Goal: Task Accomplishment & Management: Use online tool/utility

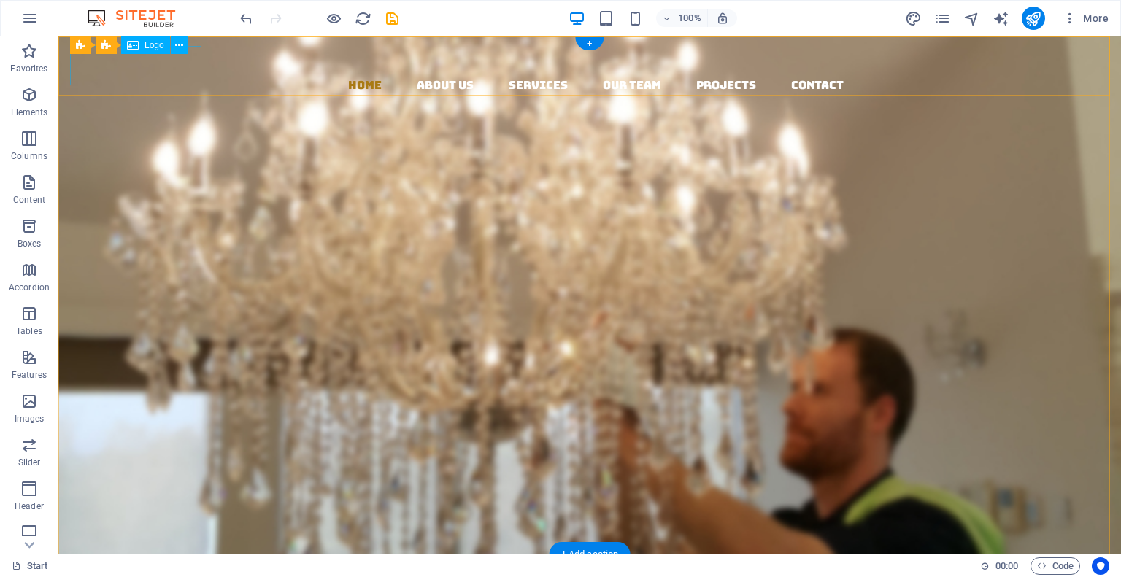
click at [99, 66] on div at bounding box center [595, 56] width 1051 height 39
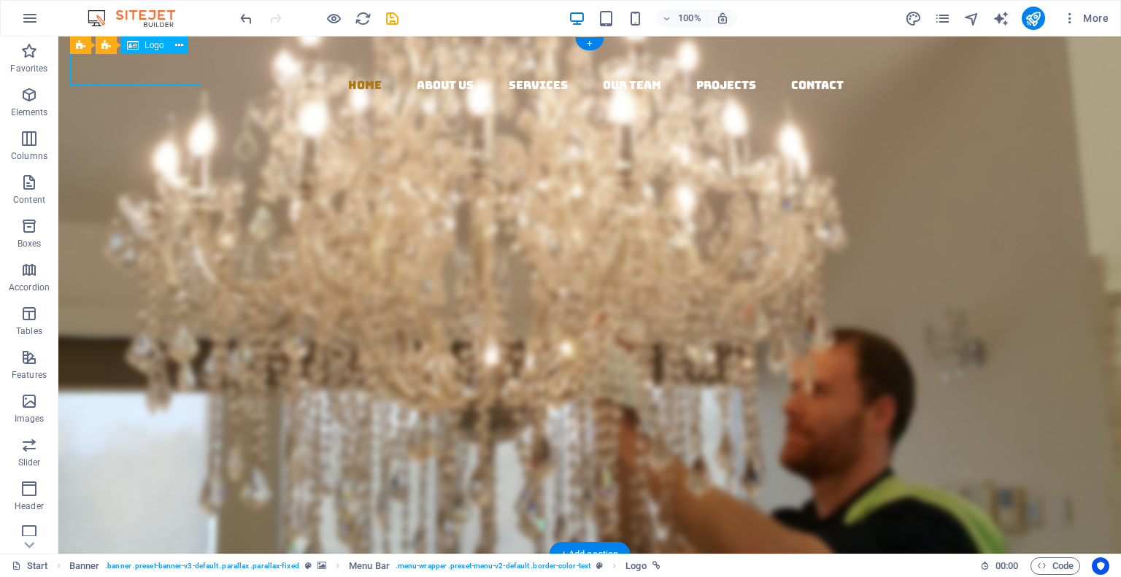
click at [99, 66] on div at bounding box center [595, 56] width 1051 height 39
select select "px"
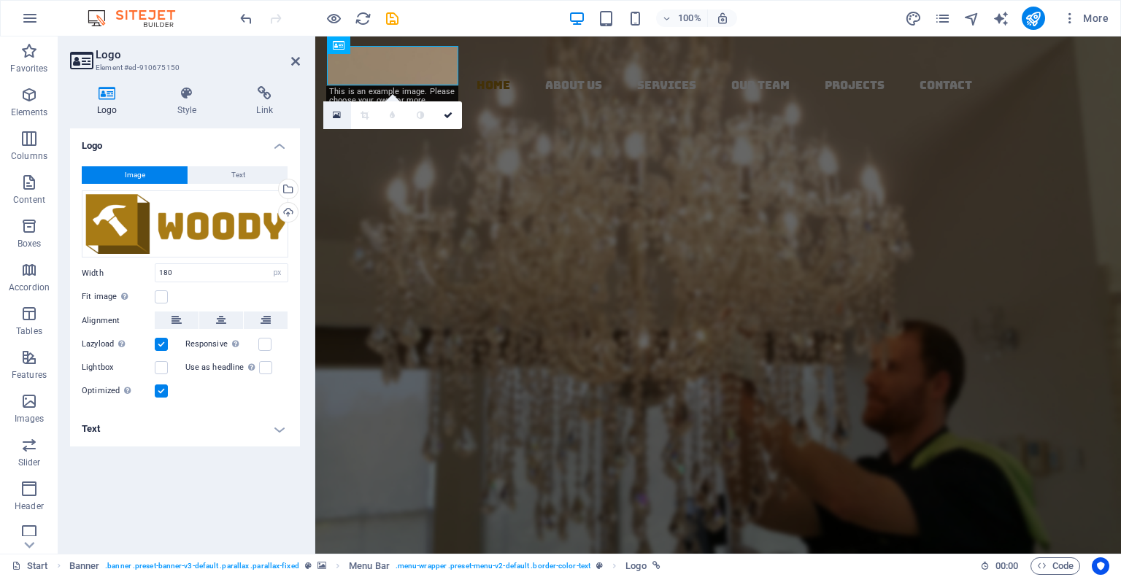
click at [343, 112] on link at bounding box center [337, 115] width 28 height 28
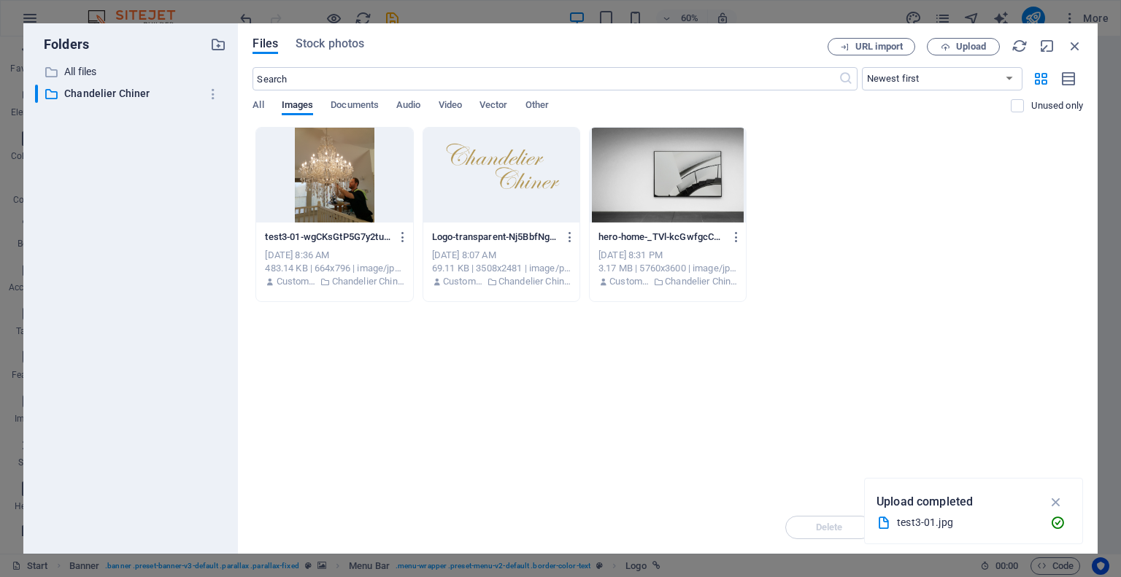
click at [493, 186] on div at bounding box center [501, 175] width 156 height 95
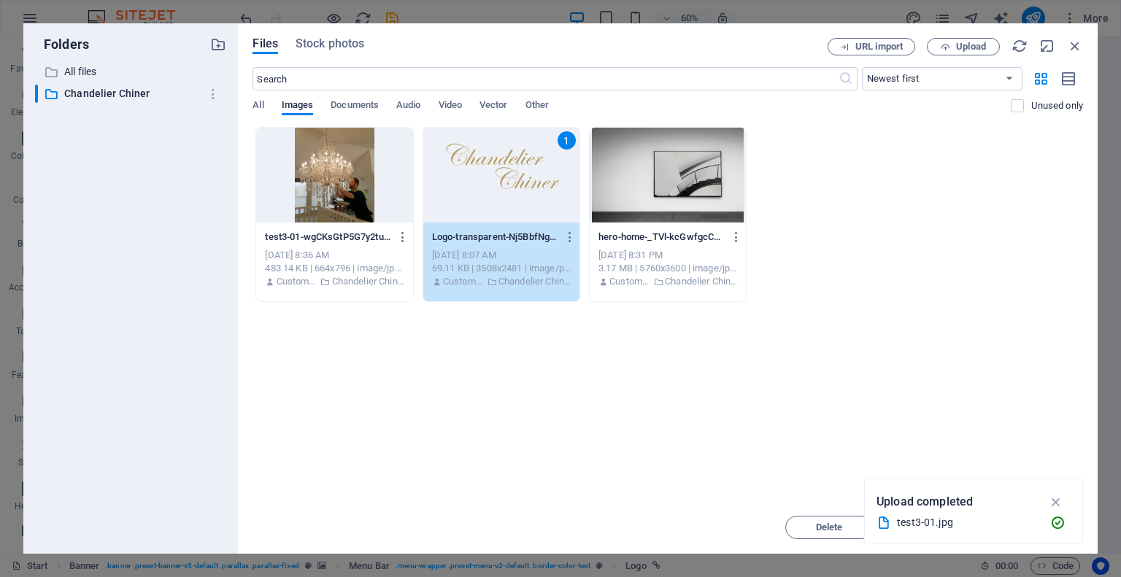
click at [493, 186] on div "1" at bounding box center [501, 175] width 156 height 95
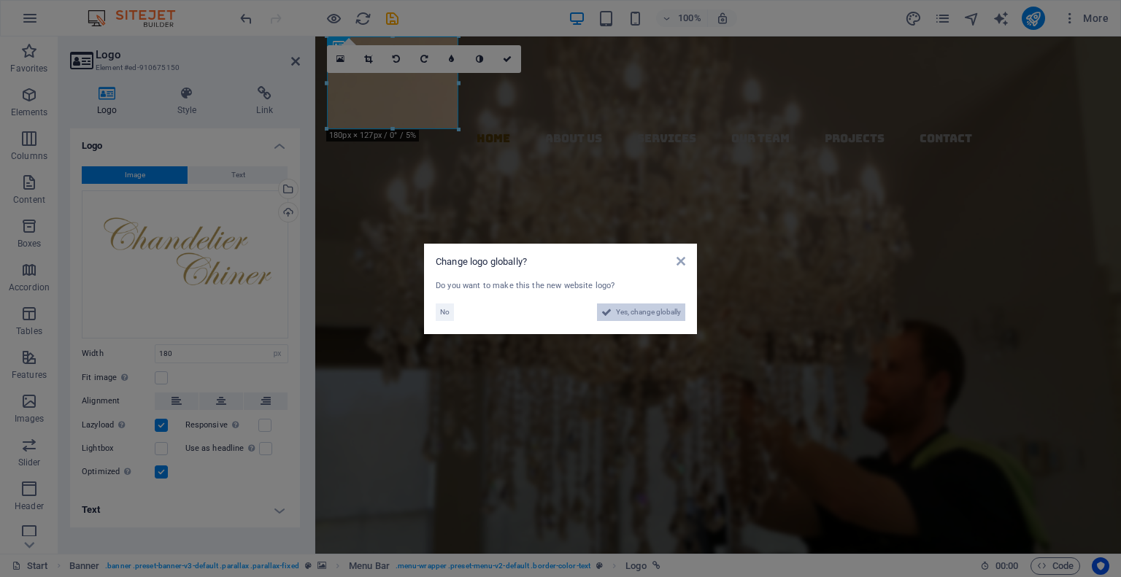
click at [631, 312] on span "Yes, change globally" at bounding box center [648, 313] width 65 height 18
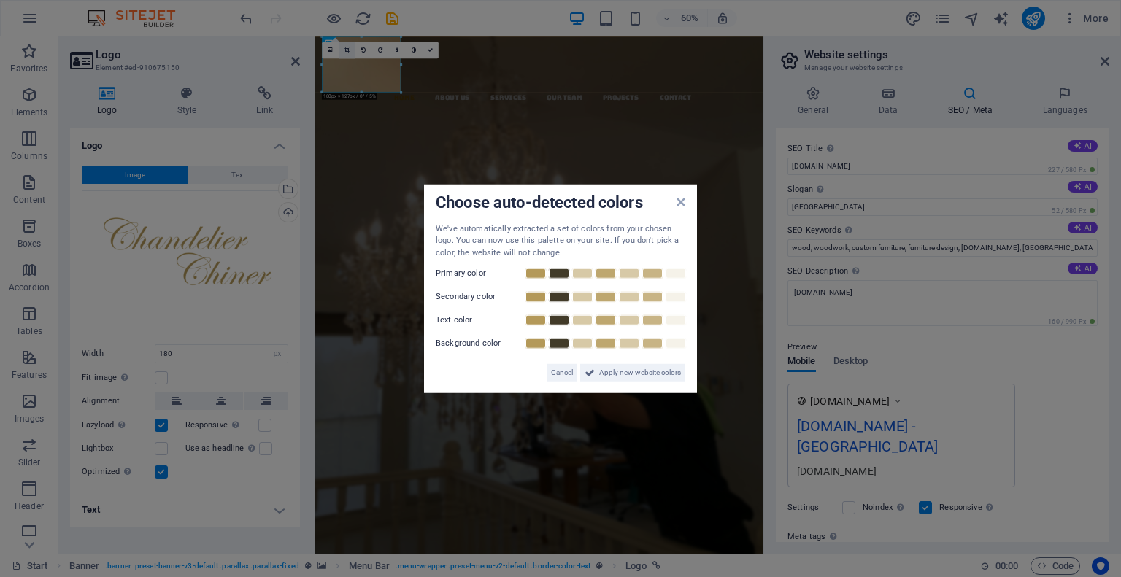
click at [347, 46] on aside "Choose auto-detected colors We've automatically extracted a set of colors from …" at bounding box center [560, 288] width 1121 height 577
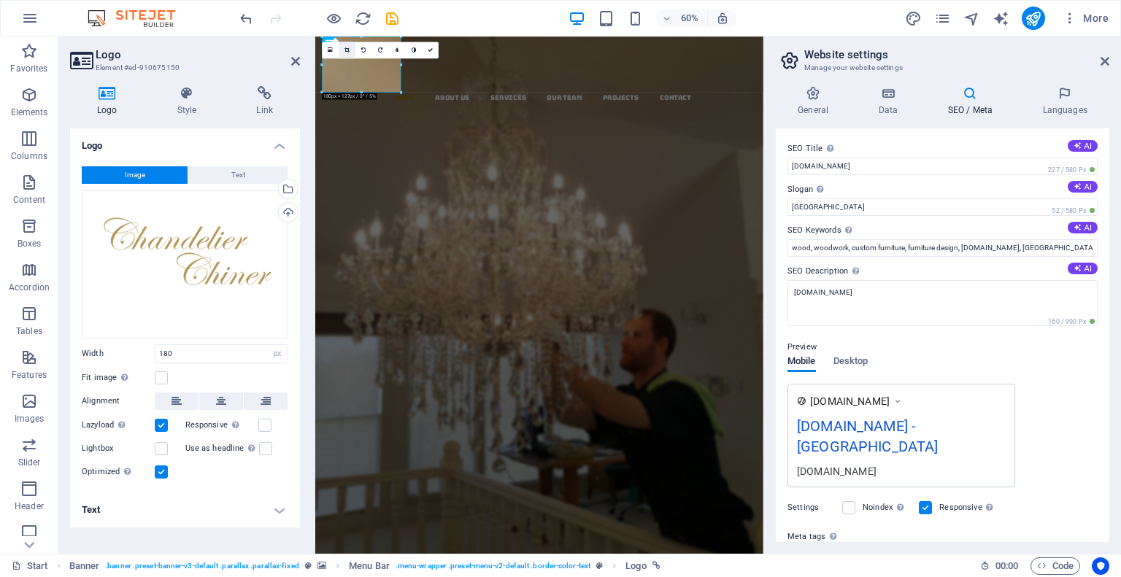
click at [347, 52] on link at bounding box center [347, 50] width 17 height 17
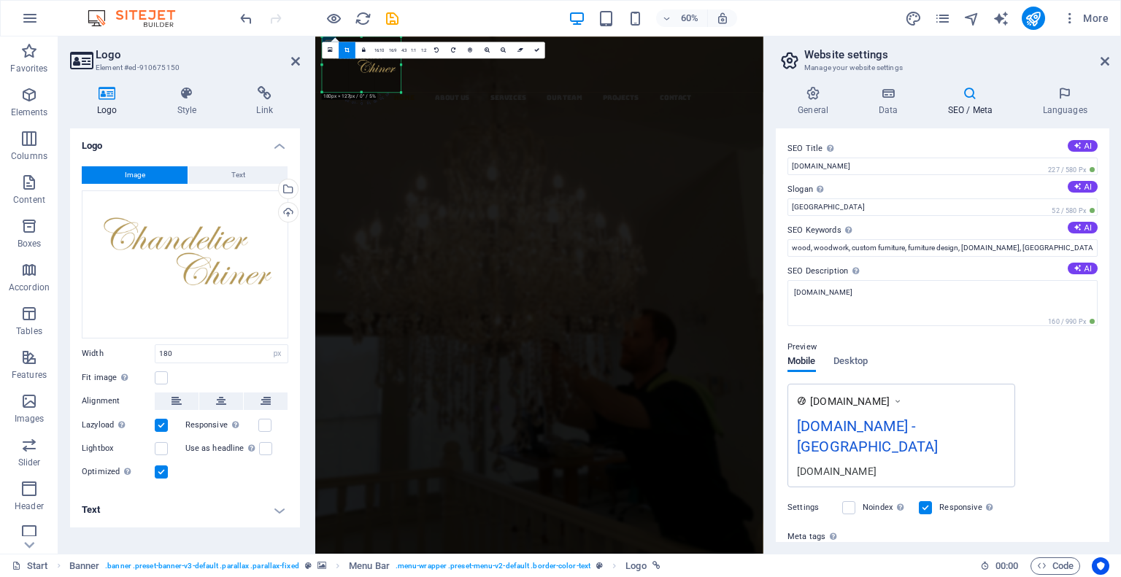
click at [361, 88] on div at bounding box center [362, 64] width 79 height 55
click at [362, 92] on div "180 170 160 150 140 130 120 110 100 90 80 70 60 50 40 30 20 10 0 -10 -20 -30 -4…" at bounding box center [362, 64] width 79 height 55
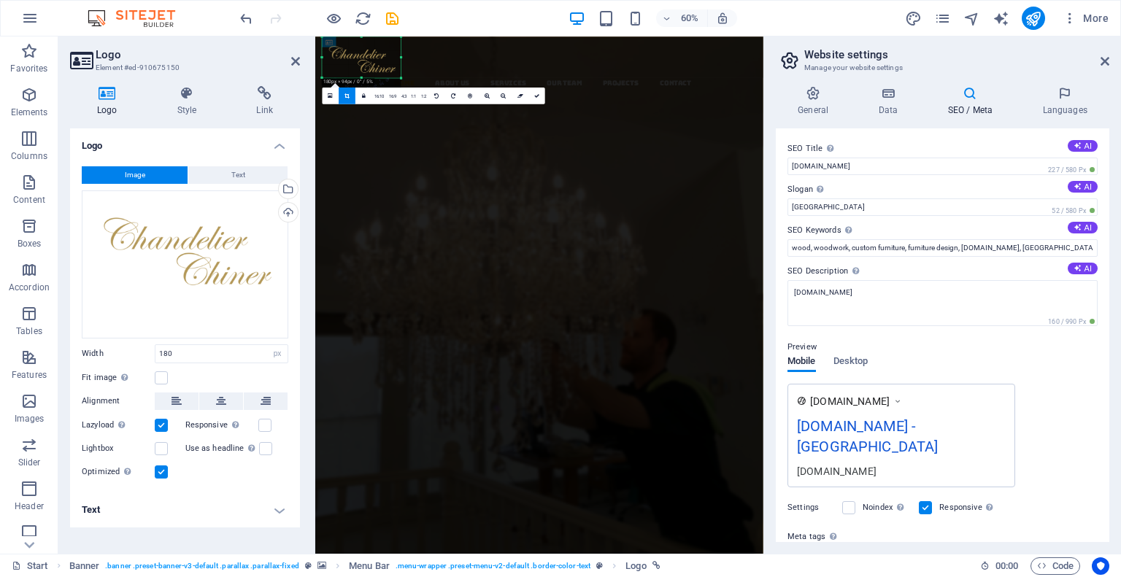
drag, startPoint x: 361, startPoint y: 91, endPoint x: 359, endPoint y: 69, distance: 21.3
click at [359, 69] on div "180 170 160 150 140 130 120 110 100 90 80 70 60 50 40 30 20 10 0 -10 -20 -30 -4…" at bounding box center [362, 57] width 79 height 41
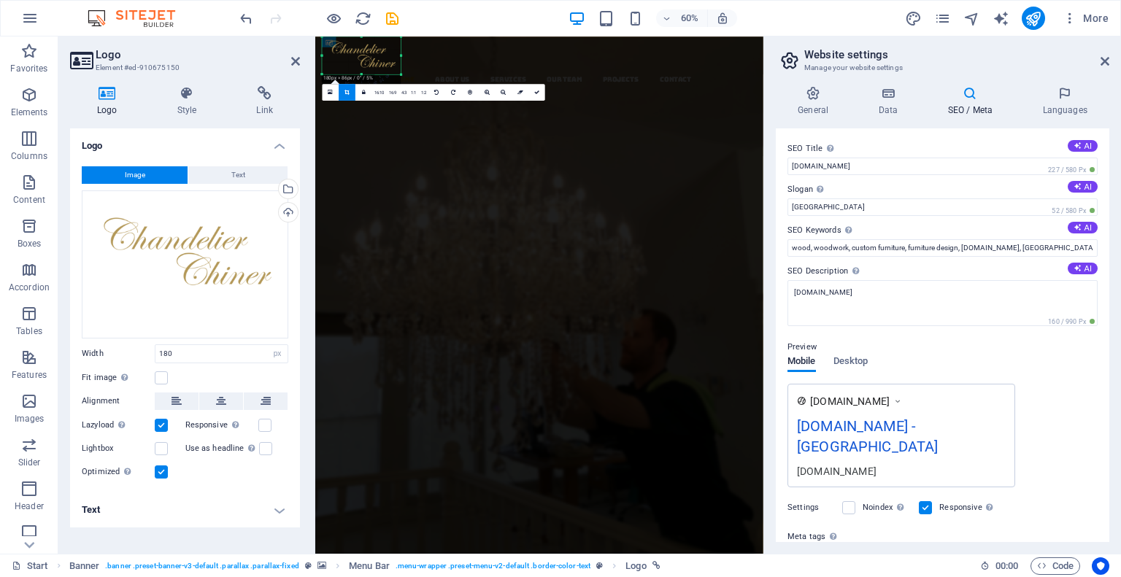
drag, startPoint x: 360, startPoint y: 37, endPoint x: 360, endPoint y: 46, distance: 8.8
click at [360, 46] on div "180 170 160 150 140 130 120 110 100 90 80 70 60 50 40 30 20 10 0 -10 -20 -30 -4…" at bounding box center [362, 56] width 79 height 38
click at [490, 302] on div "Lorem ipsum dolor sit amet, consectetuer adipiscing elit. Aenean commodo ligula…" at bounding box center [688, 380] width 747 height 288
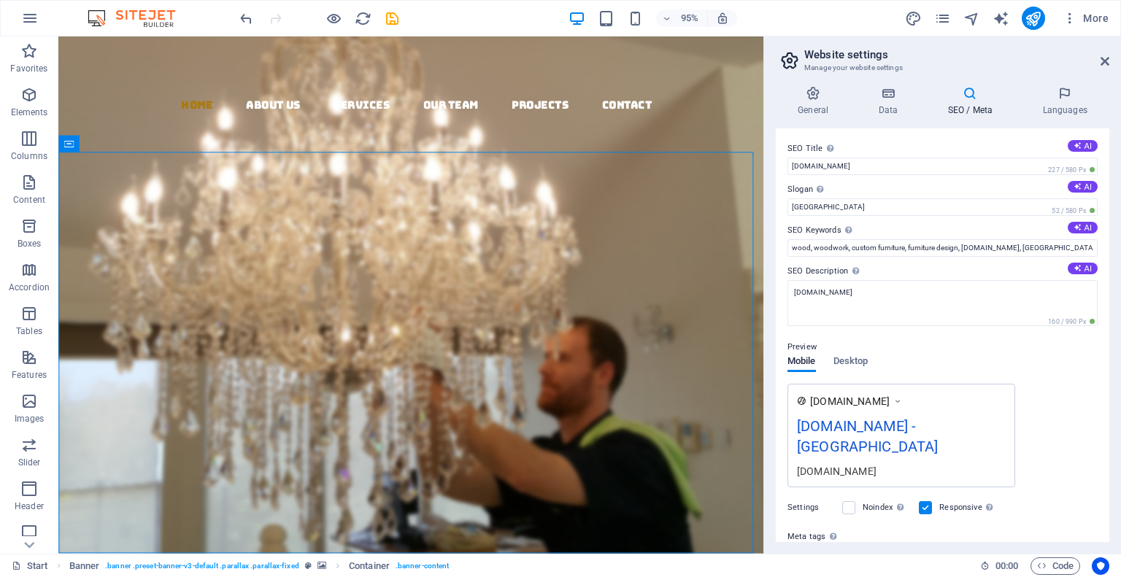
click at [1099, 66] on header "Website settings Manage your website settings" at bounding box center [944, 56] width 331 height 38
drag, startPoint x: 1099, startPoint y: 66, endPoint x: 1108, endPoint y: 59, distance: 11.0
click at [1108, 59] on icon at bounding box center [1105, 61] width 9 height 12
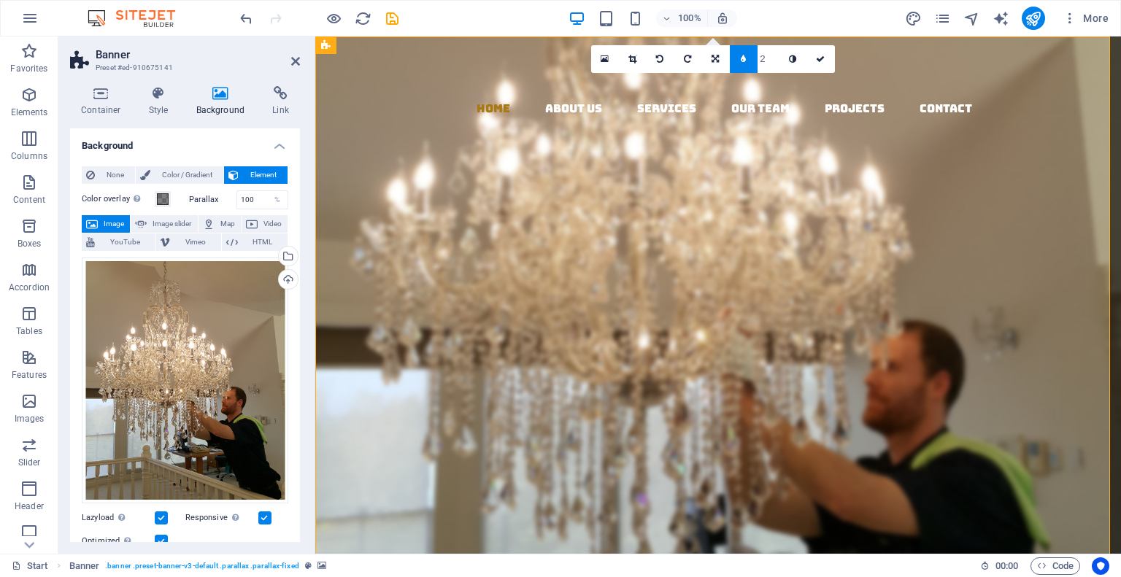
click at [69, 43] on aside "Banner Preset #ed-910675141 Container Style Background Link Size Height Default…" at bounding box center [186, 296] width 257 height 518
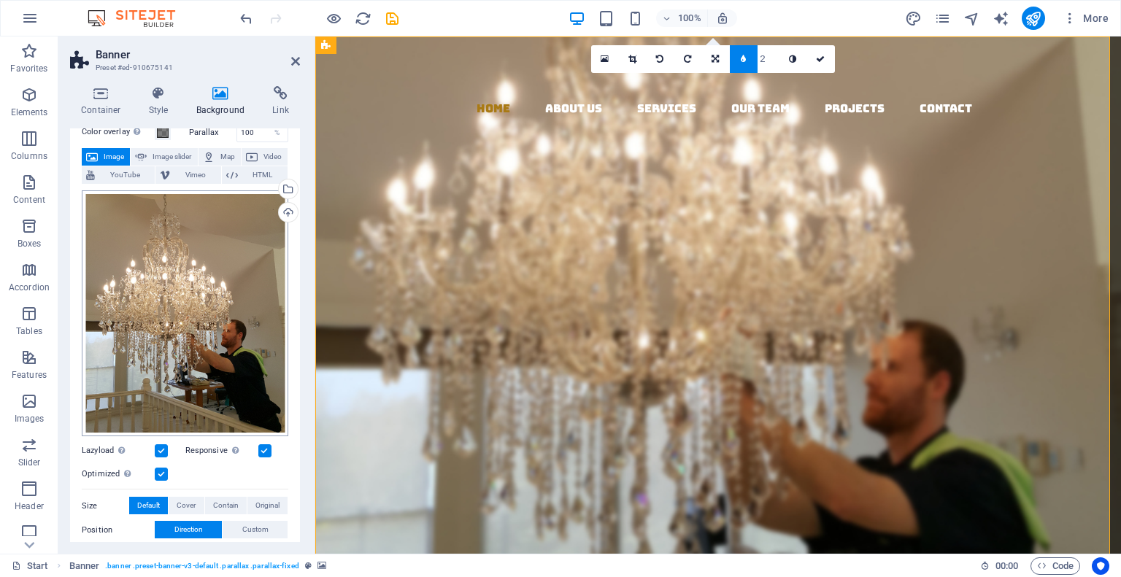
scroll to position [67, 0]
click at [152, 155] on span "Image slider" at bounding box center [172, 157] width 42 height 18
select select "ms"
select select "s"
select select "progressive"
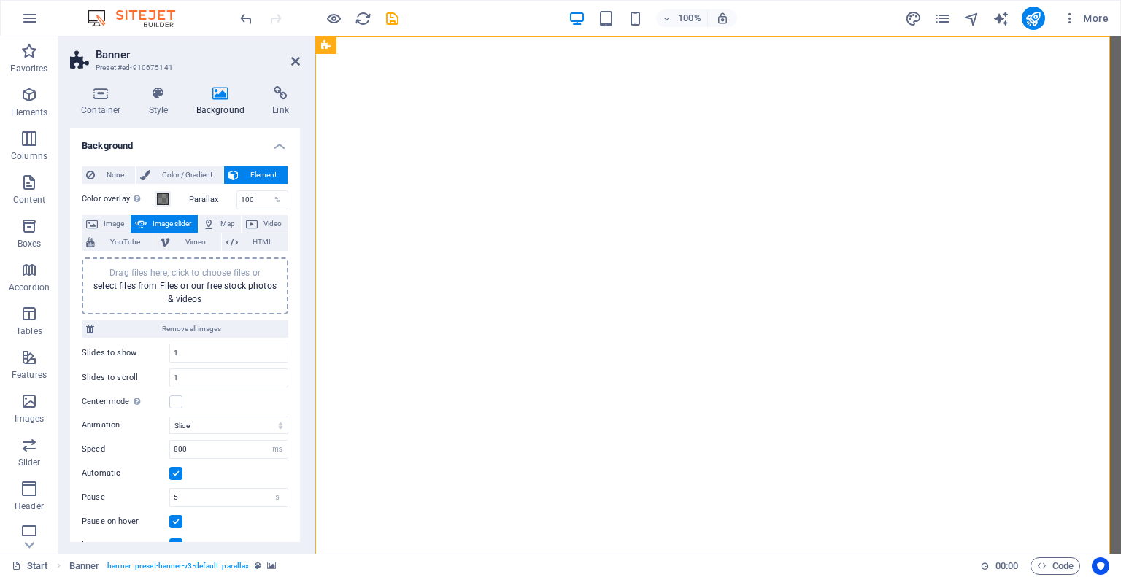
scroll to position [0, 0]
click at [172, 429] on select "Slide Fade" at bounding box center [228, 426] width 119 height 18
click at [292, 57] on icon at bounding box center [295, 61] width 9 height 12
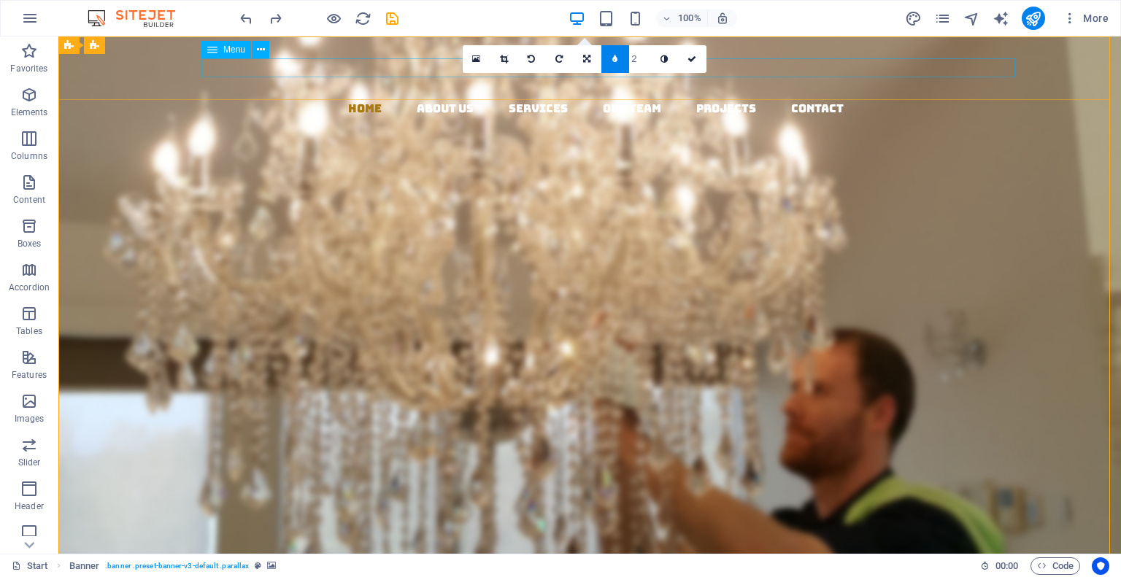
click at [426, 99] on nav "Home About us Services Our Team Projects Contact" at bounding box center [595, 108] width 1051 height 19
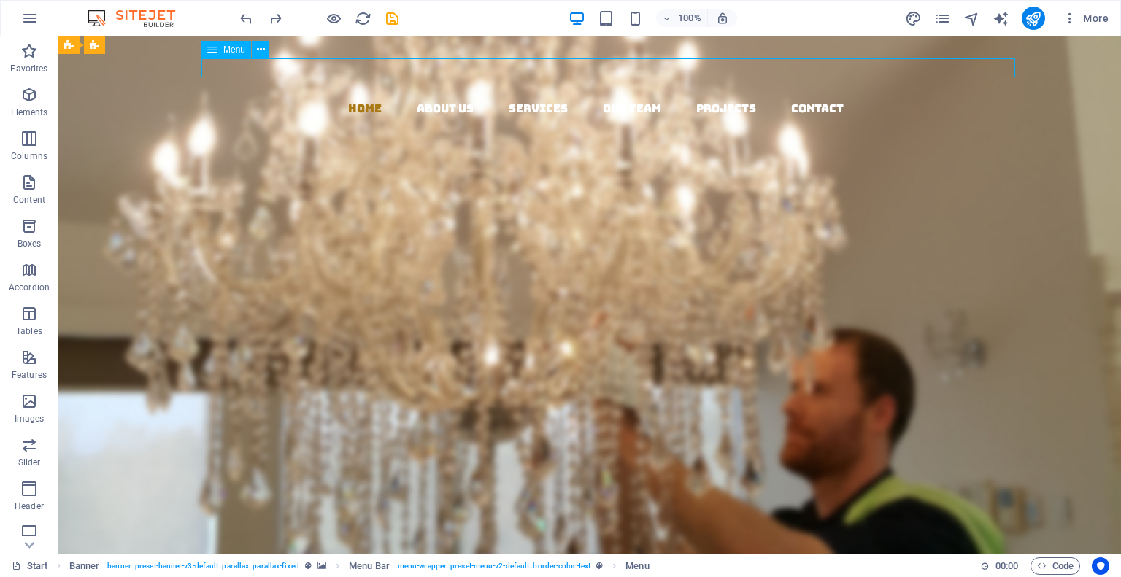
click at [376, 99] on nav "Home About us Services Our Team Projects Contact" at bounding box center [595, 108] width 1051 height 19
click at [119, 65] on div at bounding box center [595, 68] width 1051 height 63
click at [373, 99] on nav "Home About us Services Our Team Projects Contact" at bounding box center [595, 108] width 1051 height 19
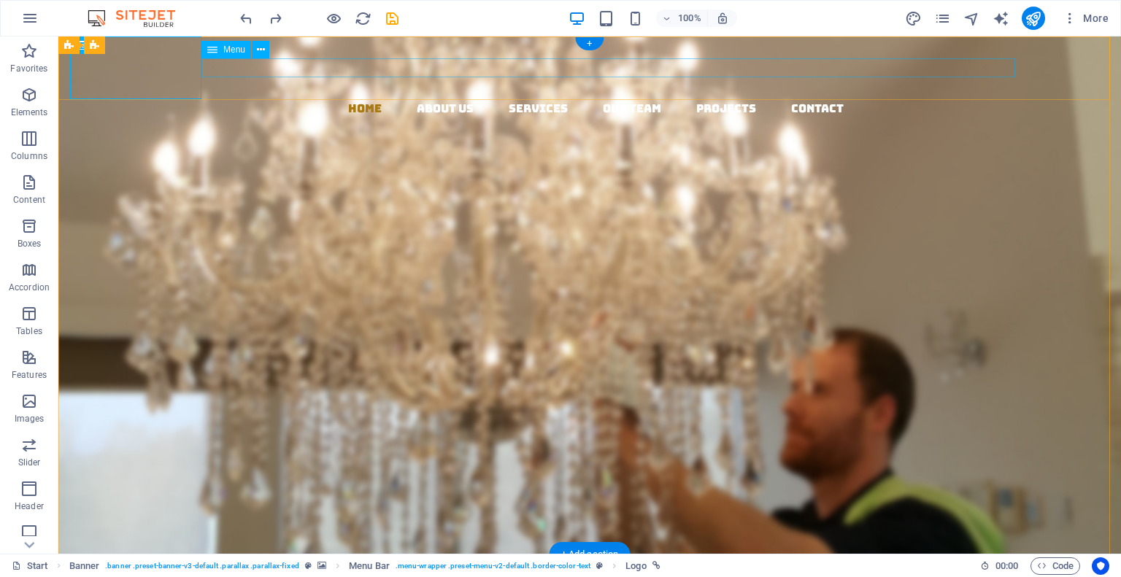
click at [373, 99] on nav "Home About us Services Our Team Projects Contact" at bounding box center [595, 108] width 1051 height 19
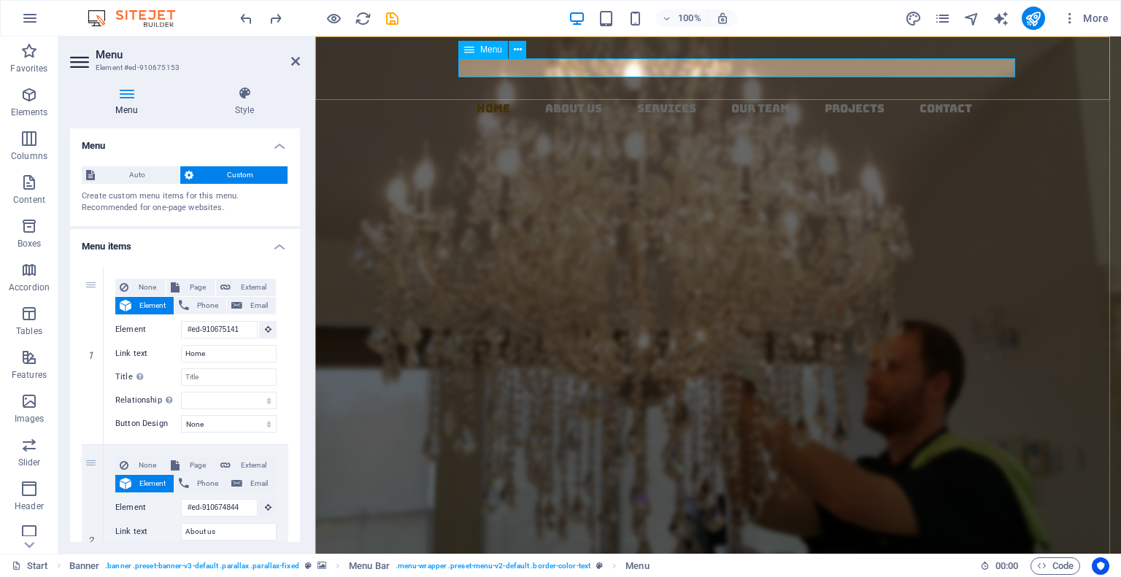
click at [496, 99] on nav "Home About us Services Our Team Projects Contact" at bounding box center [724, 108] width 794 height 19
click at [498, 99] on nav "Home About us Services Our Team Projects Contact" at bounding box center [724, 108] width 794 height 19
click at [87, 353] on link at bounding box center [93, 356] width 18 height 18
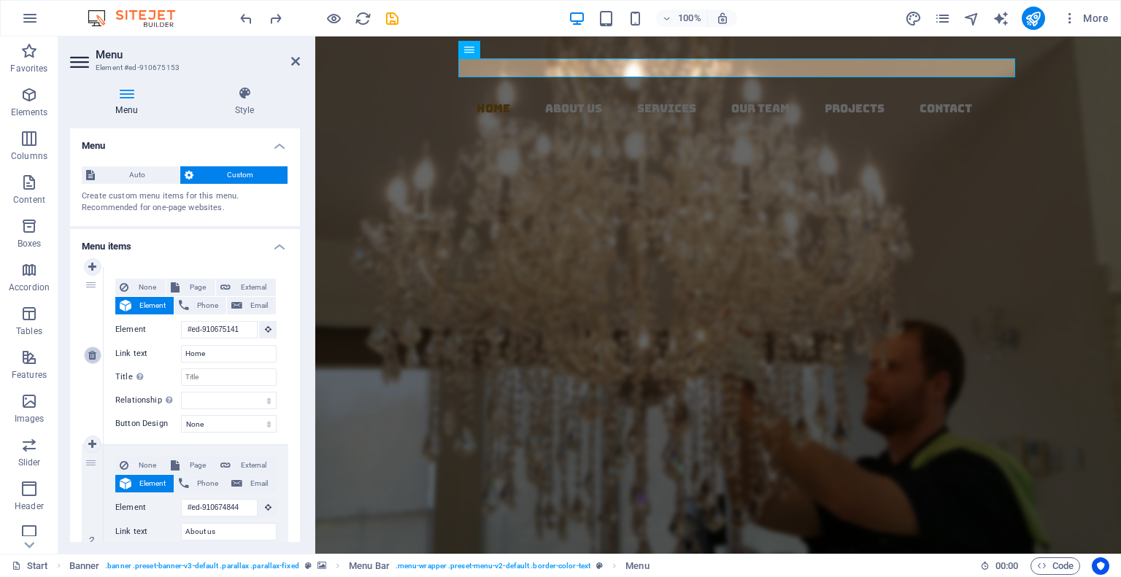
type input "#ed-910674844"
type input "About us"
select select
type input "#ed-910674964"
type input "Services"
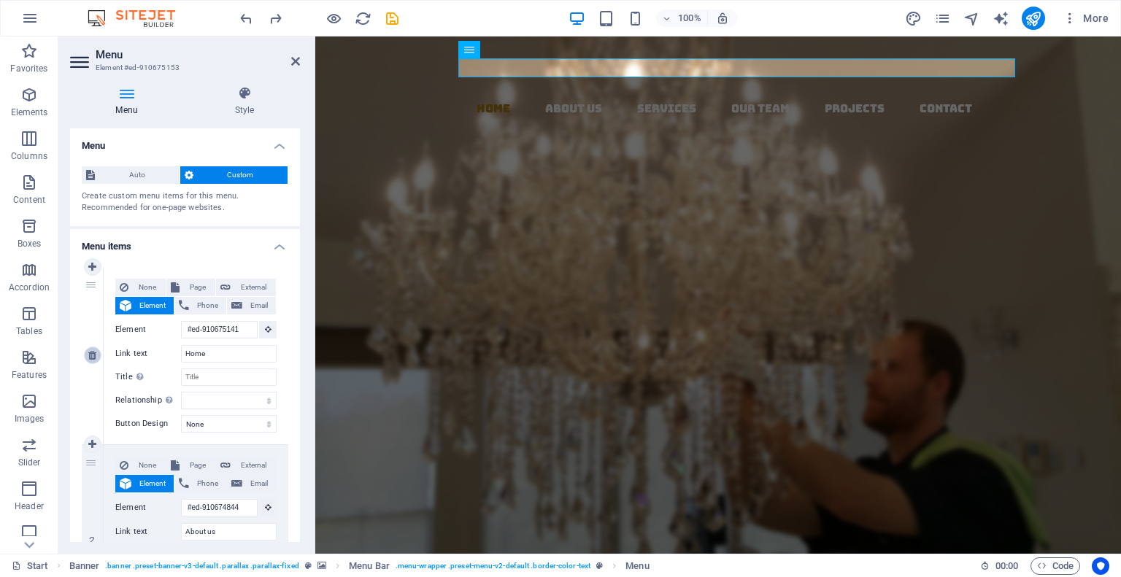
select select
type input "#ed-910675027"
type input "Our Team"
select select
type input "#ed-910675120"
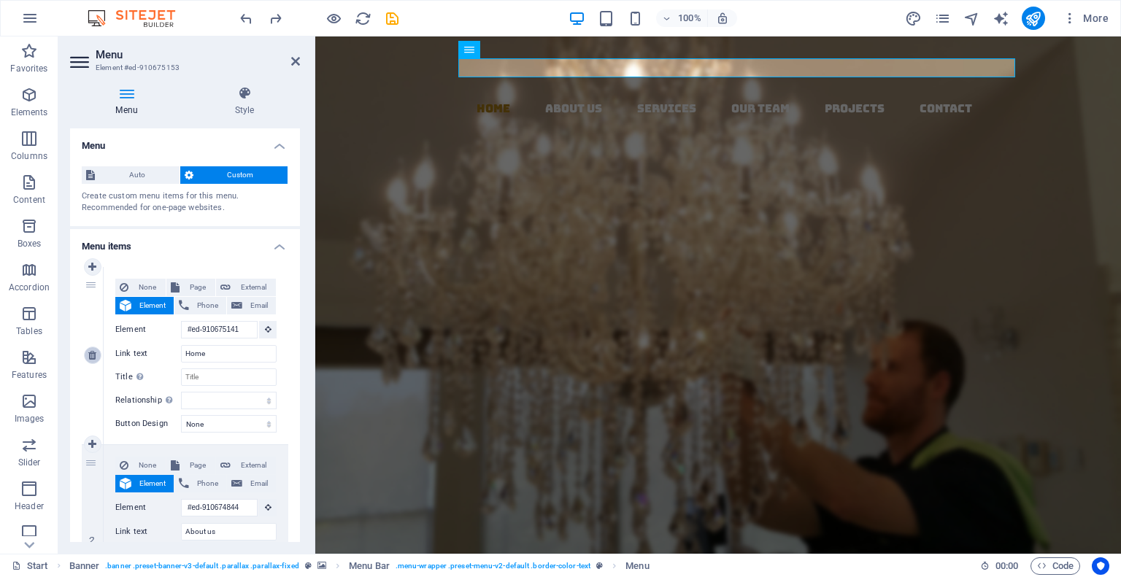
type input "Projects"
select select
type input "#ed-910675063"
type input "Contact"
select select
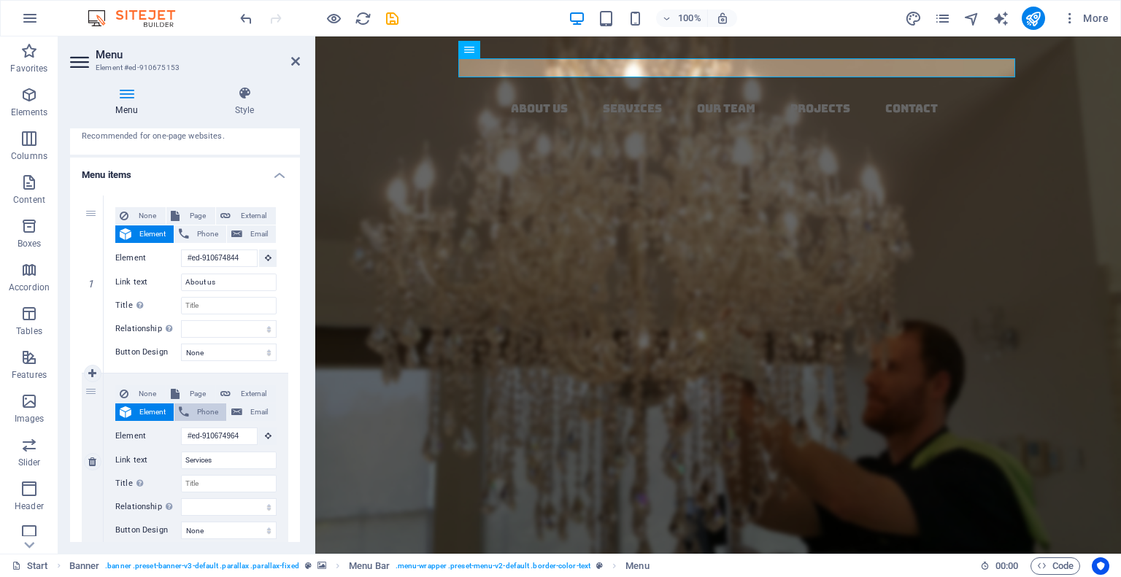
scroll to position [76, 0]
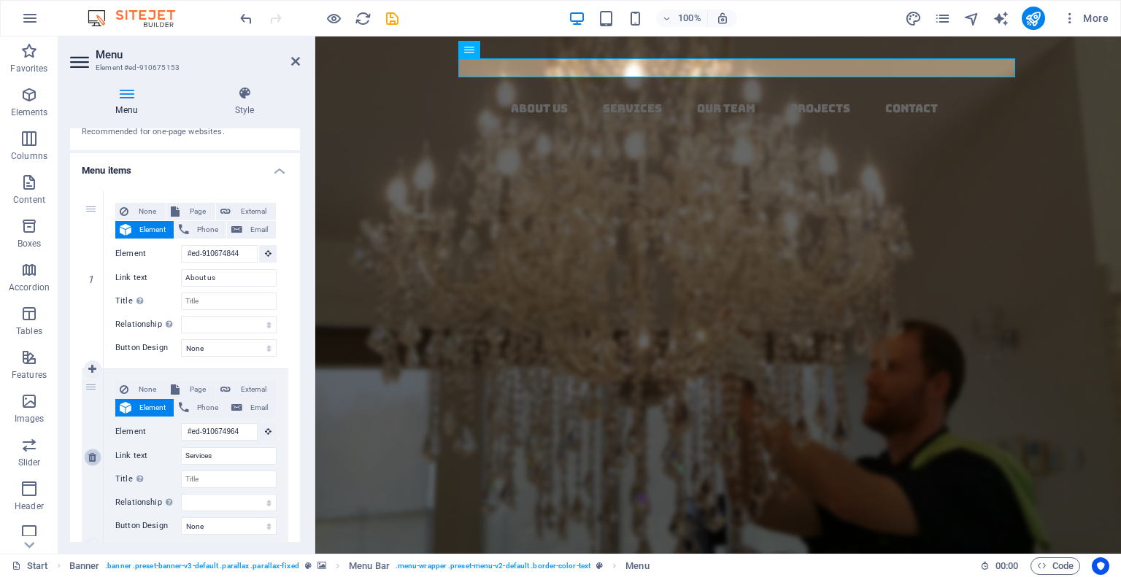
click at [91, 457] on icon at bounding box center [92, 458] width 8 height 10
select select
type input "#ed-910675027"
type input "Our Team"
select select
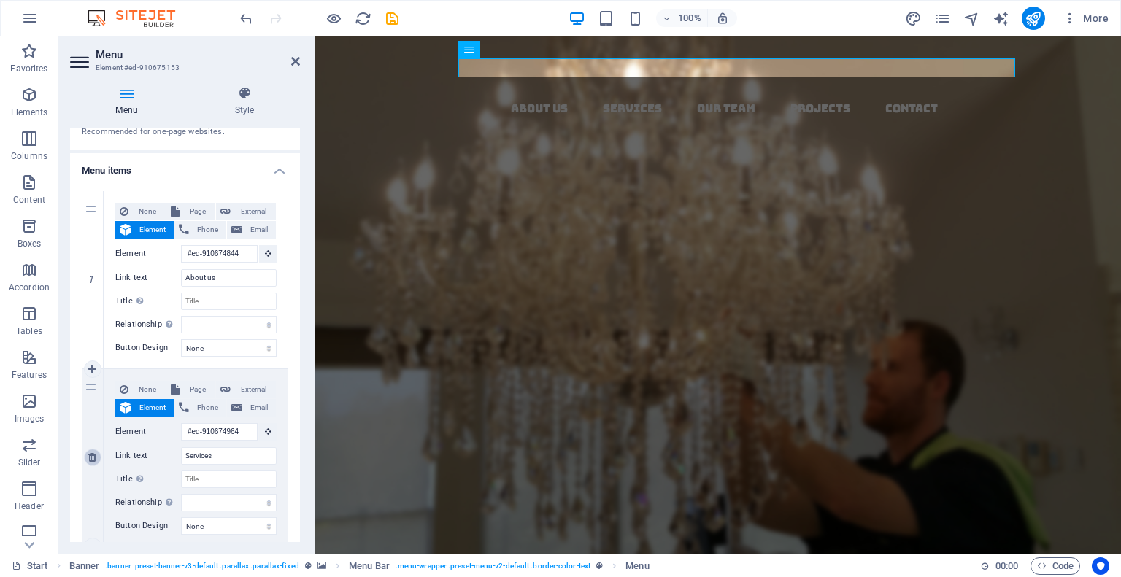
type input "#ed-910675120"
type input "Projects"
select select
type input "#ed-910675063"
type input "Contact"
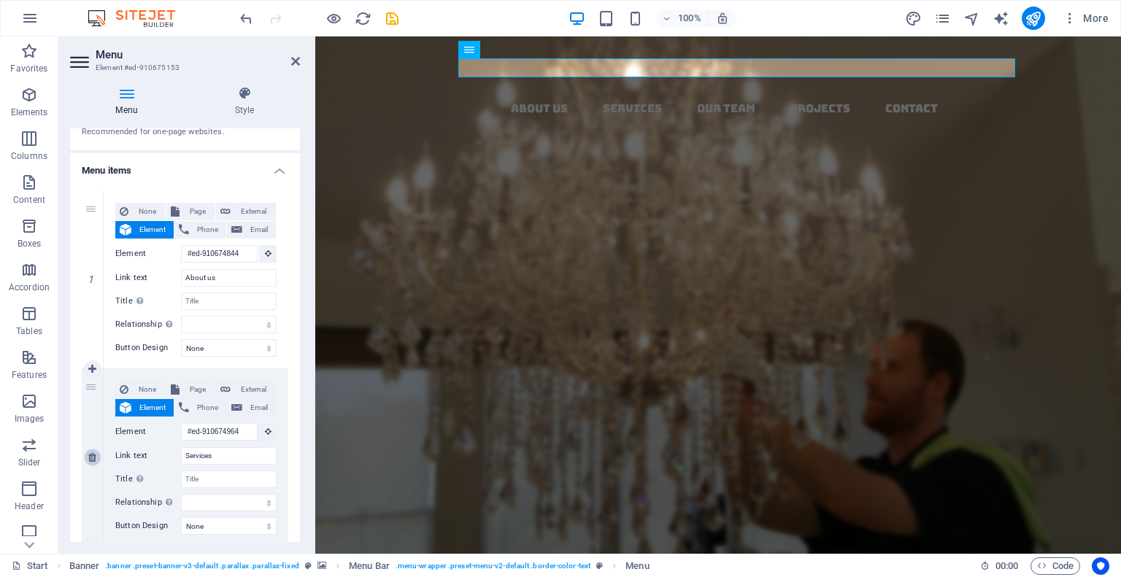
select select
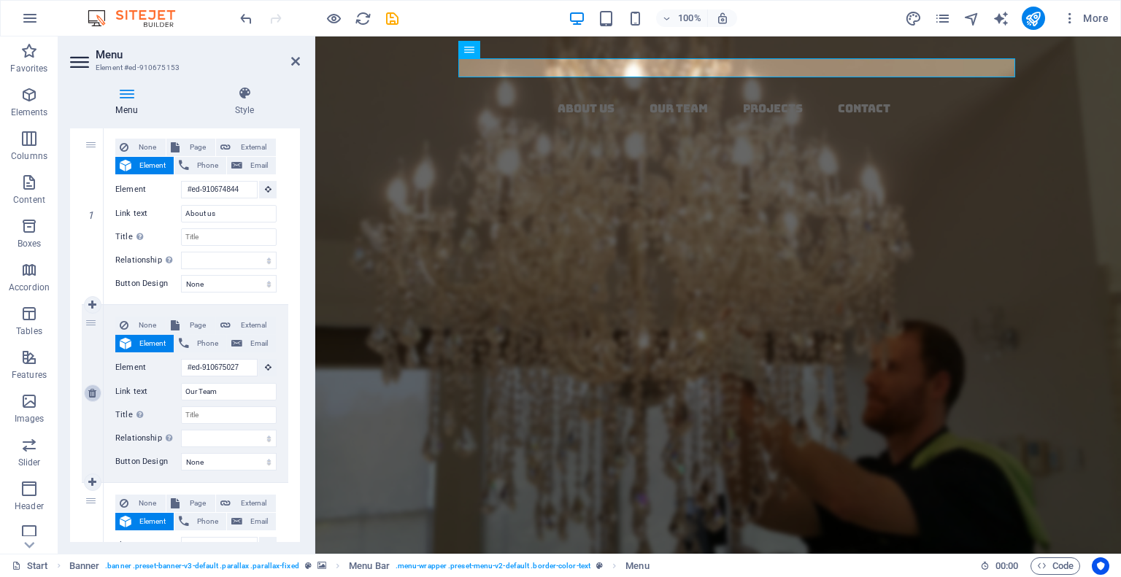
scroll to position [140, 0]
click at [91, 396] on icon at bounding box center [92, 393] width 8 height 10
select select
type input "#ed-910675120"
type input "Projects"
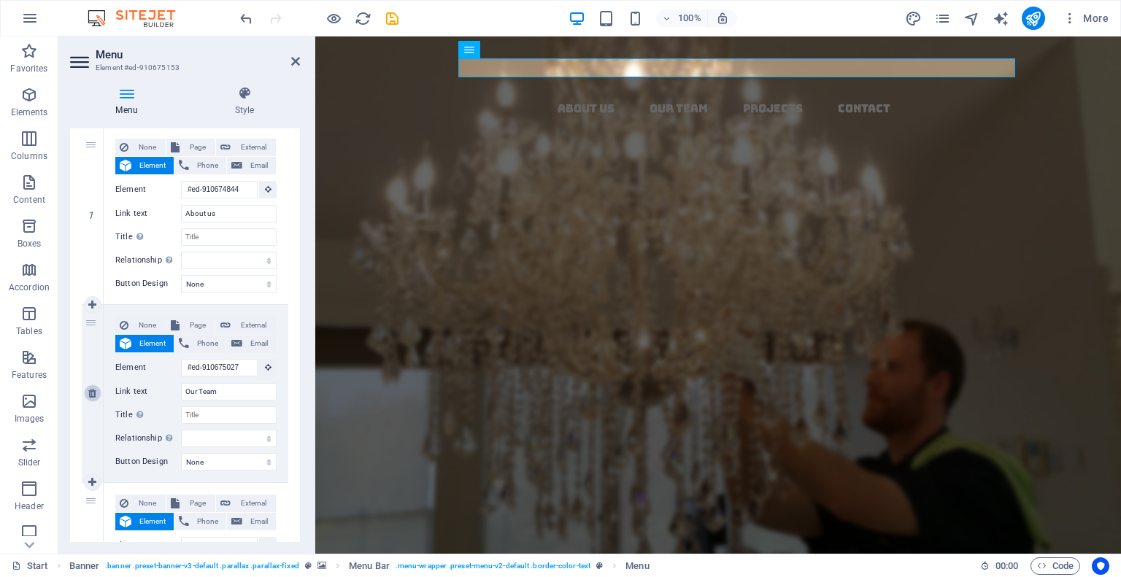
select select
type input "#ed-910675063"
type input "Contact"
select select
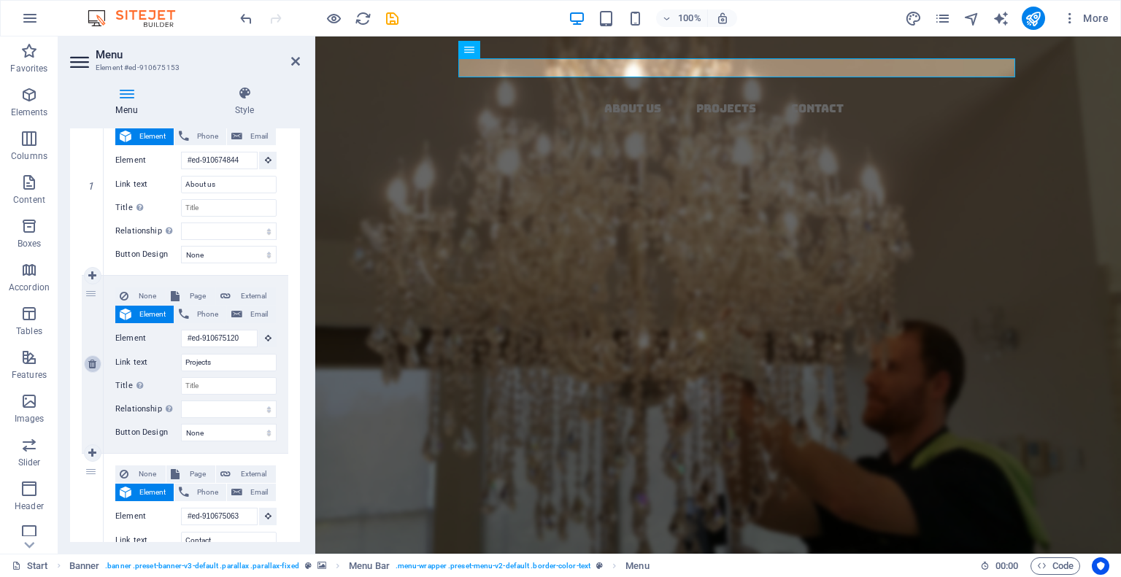
scroll to position [171, 0]
click at [201, 364] on input "Projects" at bounding box center [229, 362] width 96 height 18
type input "Gallery"
select select
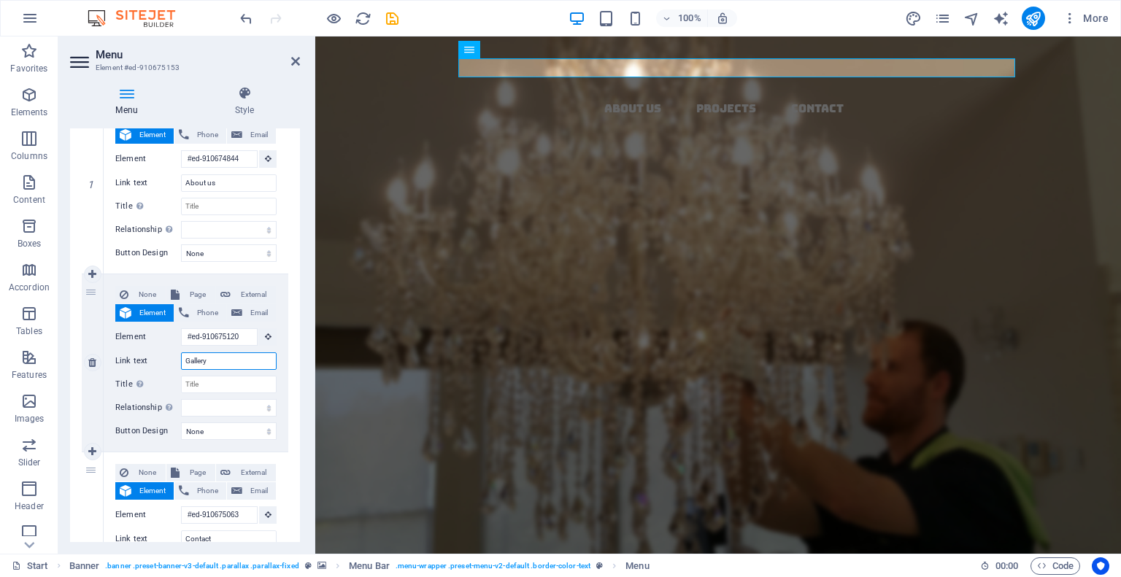
select select
type input "G"
type input "Our Work"
select select
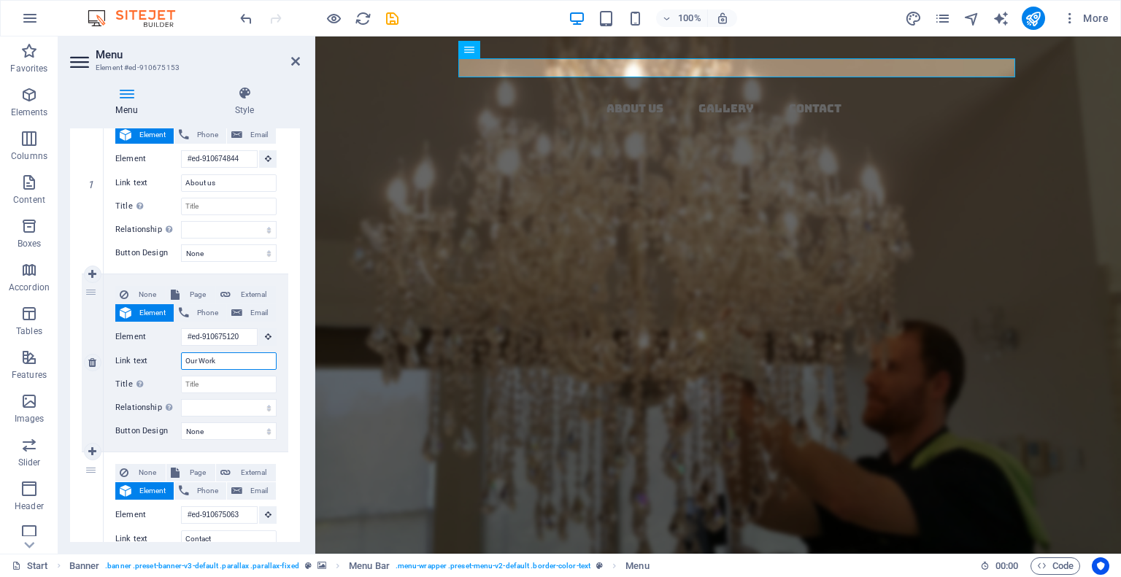
select select
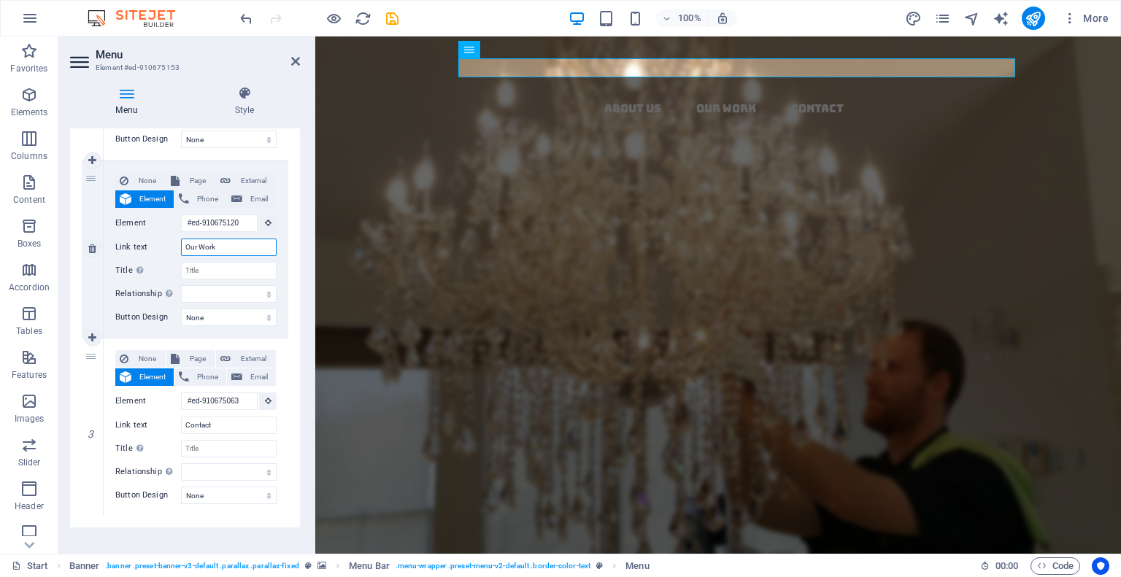
scroll to position [298, 0]
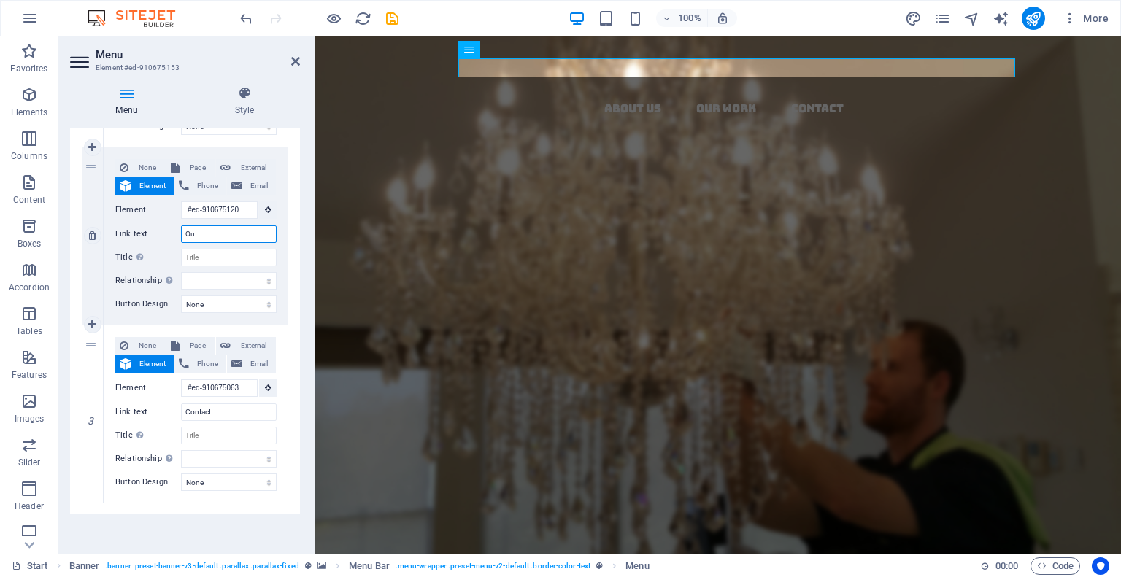
type input "O"
type input "Gallery"
select select
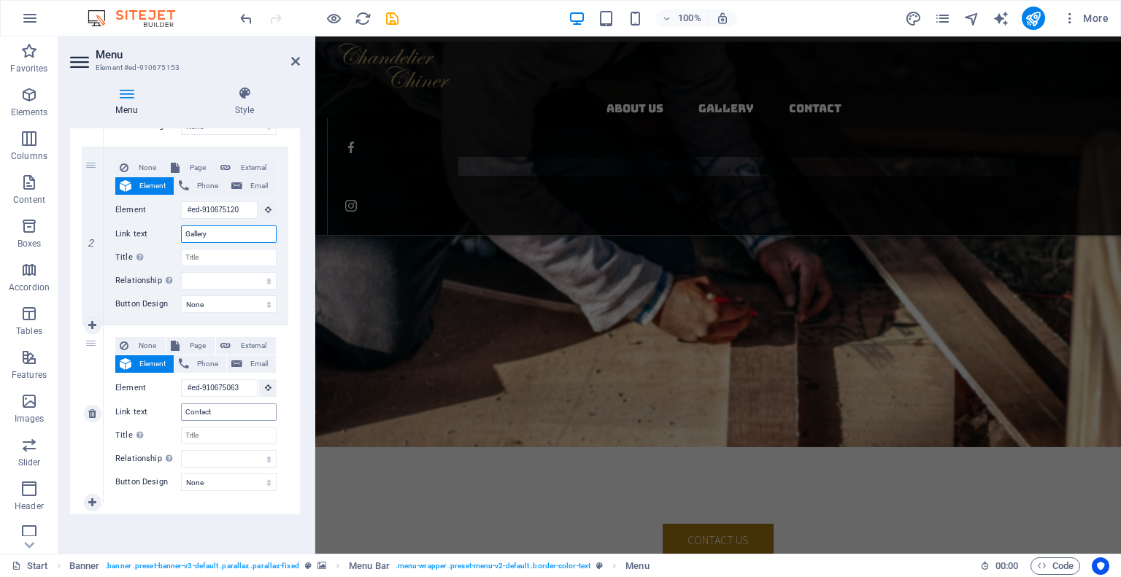
scroll to position [0, 0]
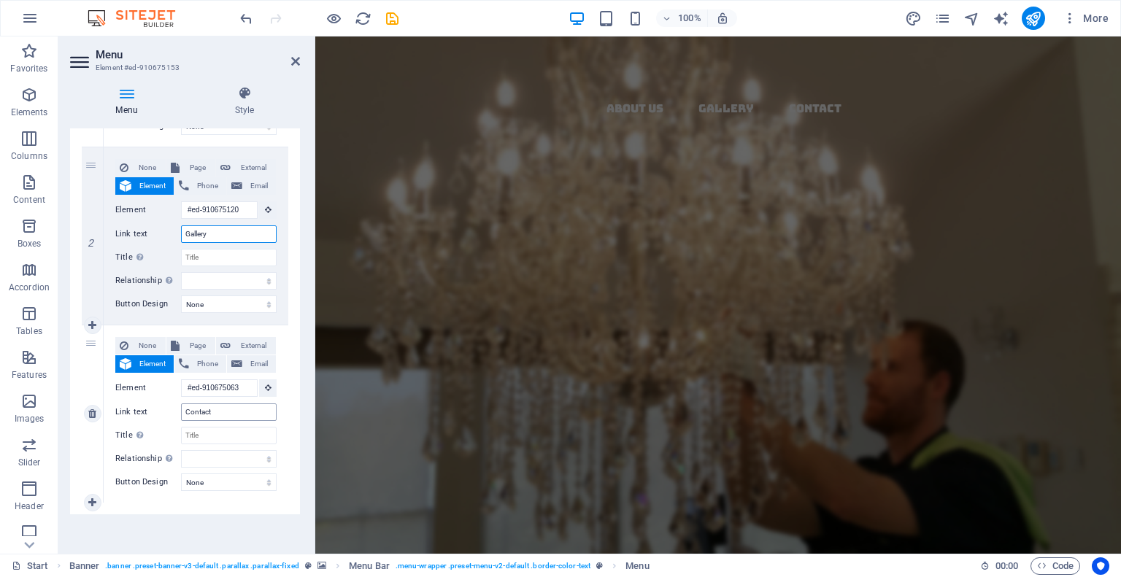
type input "Gallery"
click at [218, 418] on input "Contact" at bounding box center [229, 413] width 96 height 18
type input "Contact US"
select select
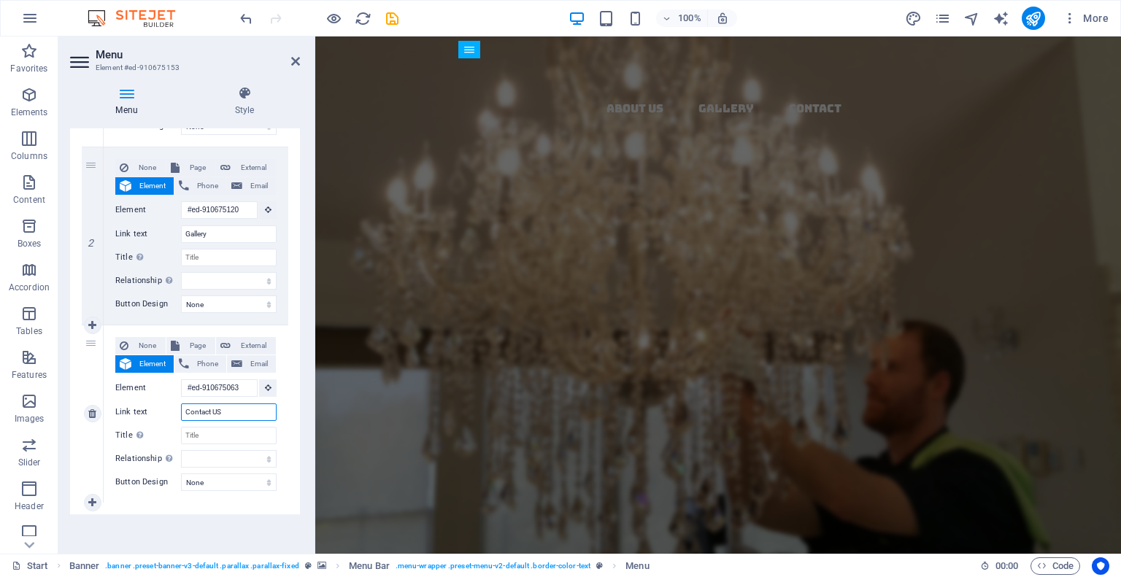
select select
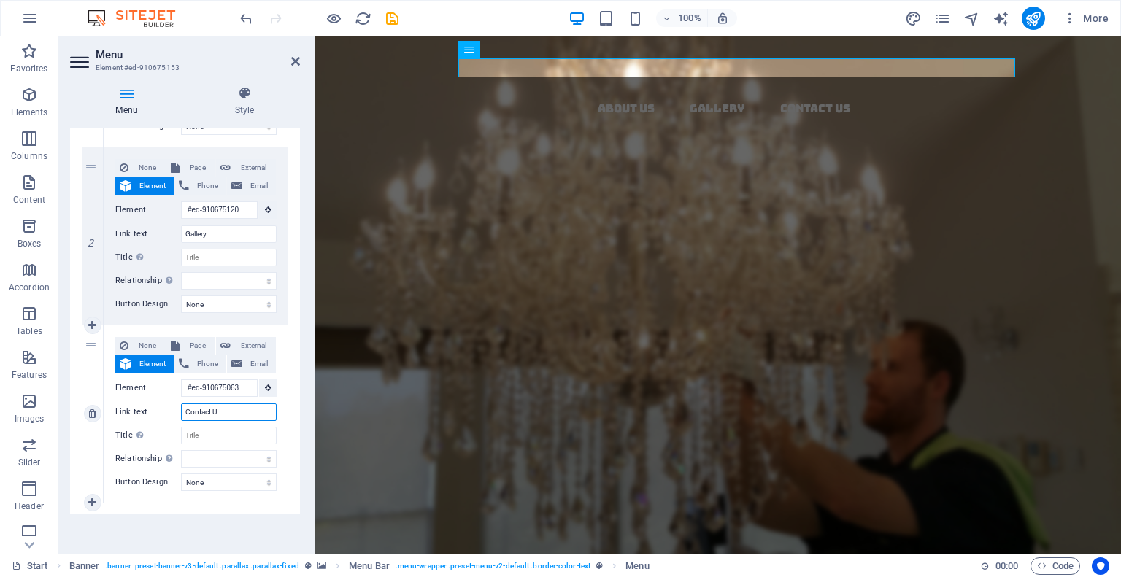
type input "Contact Us"
select select
type input "Contact Us"
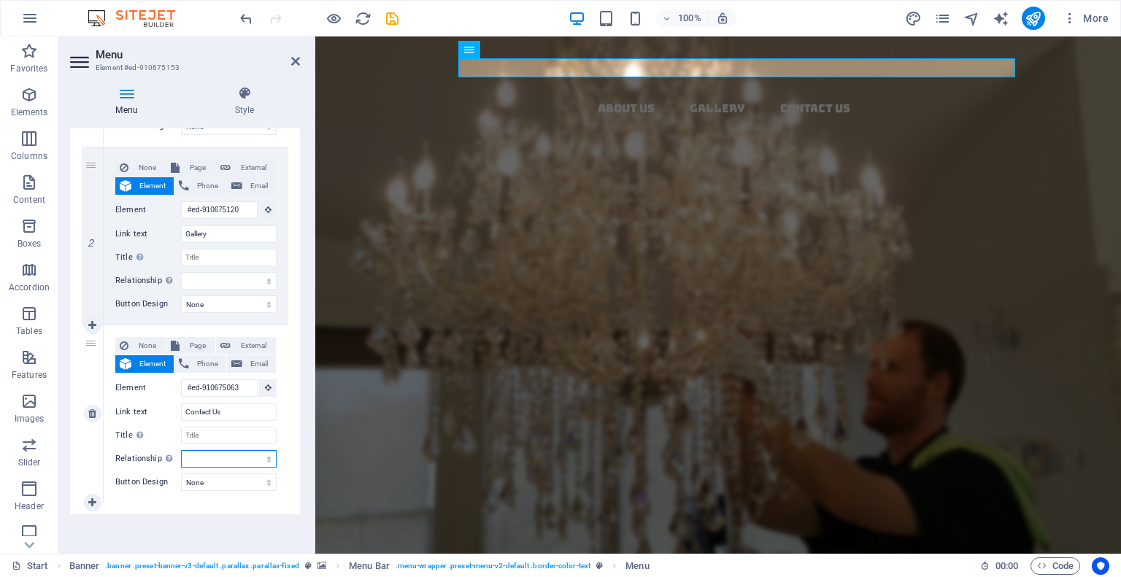
click at [252, 459] on select "alternate author bookmark external help license next nofollow noreferrer noopen…" at bounding box center [229, 459] width 96 height 18
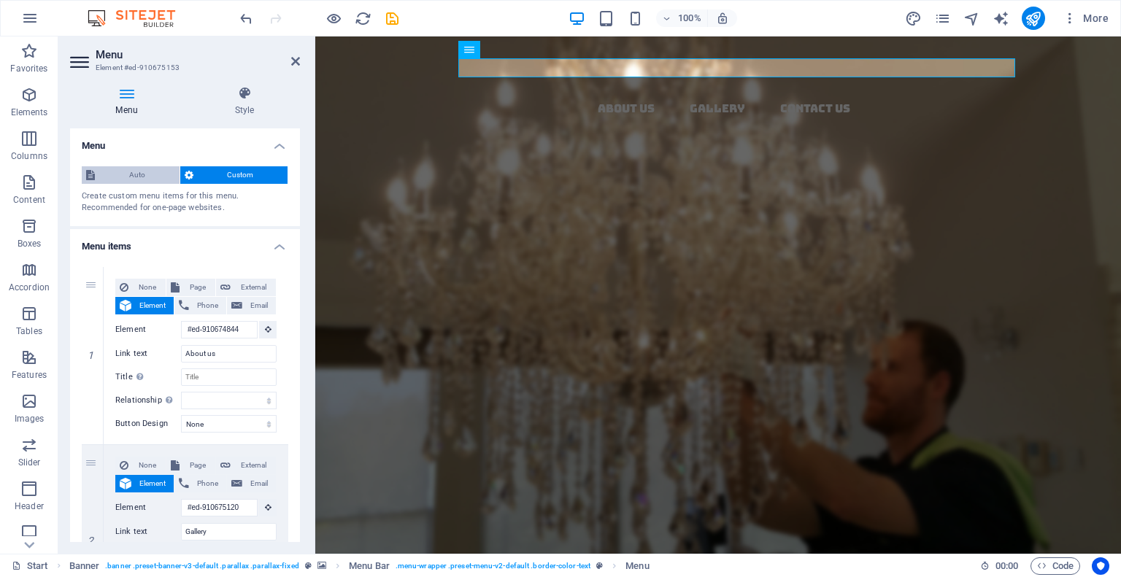
click at [158, 171] on span "Auto" at bounding box center [137, 175] width 76 height 18
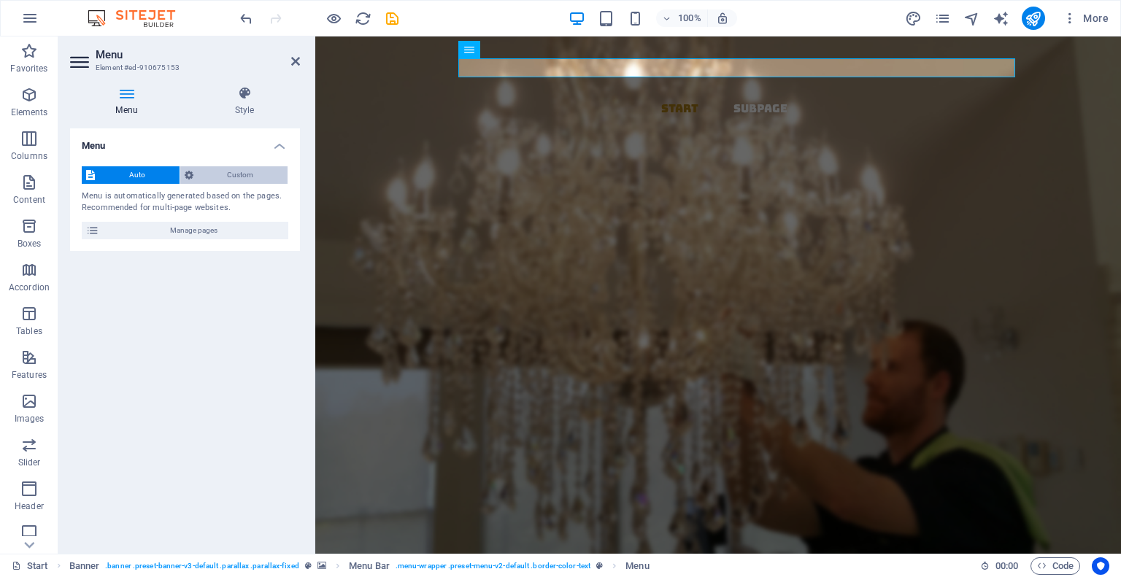
click at [212, 177] on span "Custom" at bounding box center [241, 175] width 86 height 18
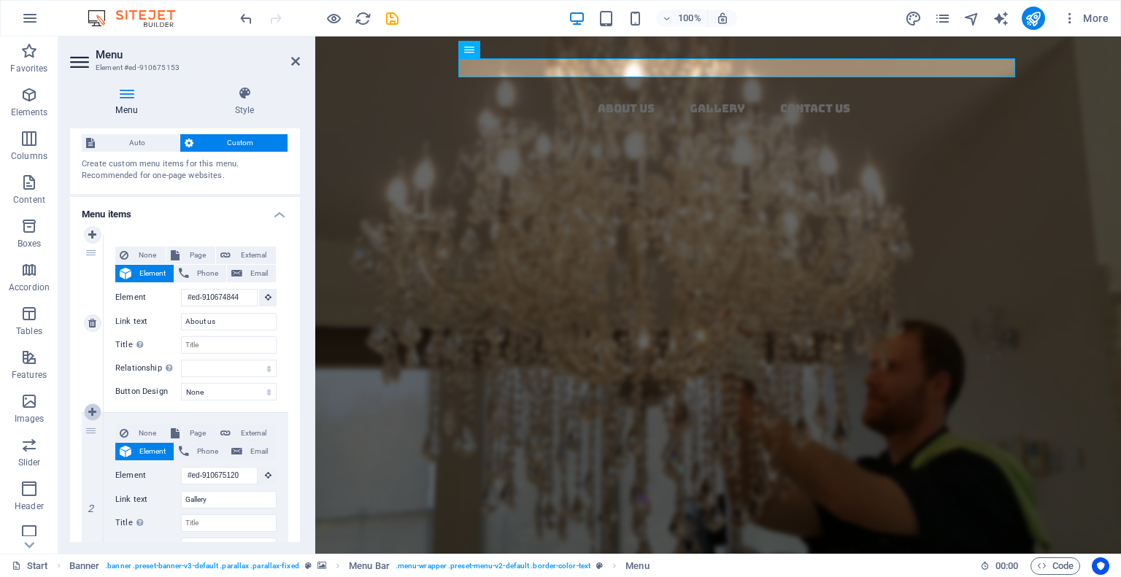
scroll to position [34, 0]
click at [91, 407] on icon at bounding box center [92, 411] width 8 height 10
select select
type input "#ed-910675120"
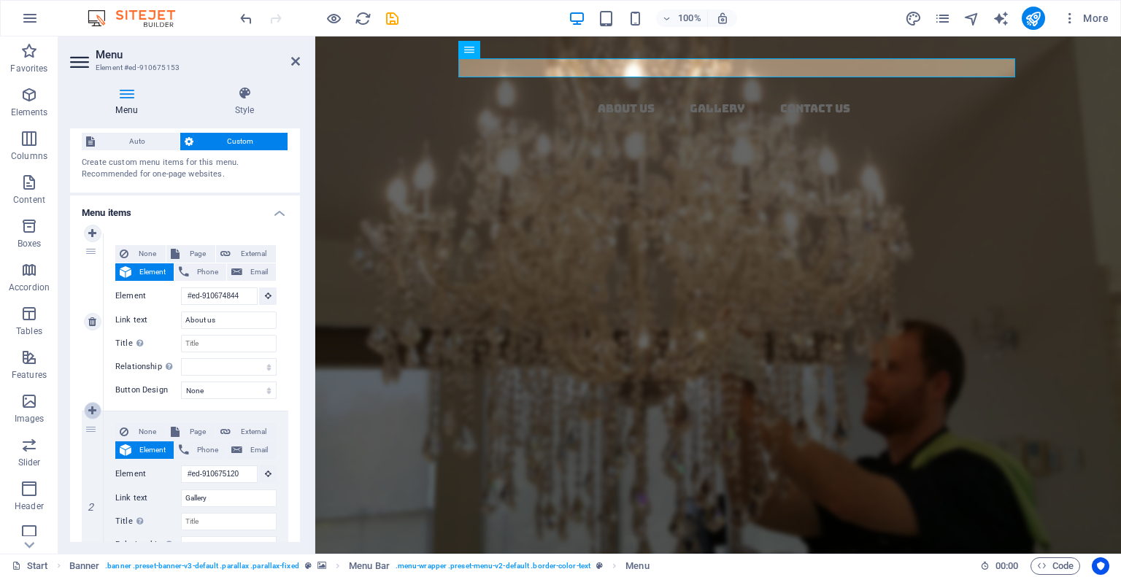
type input "Gallery"
select select
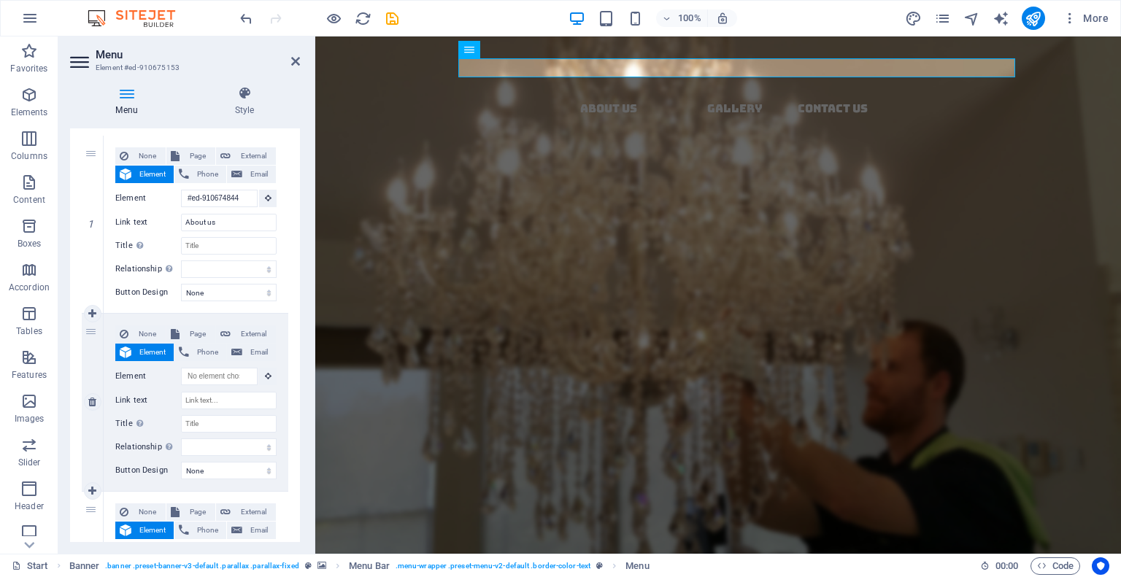
scroll to position [137, 0]
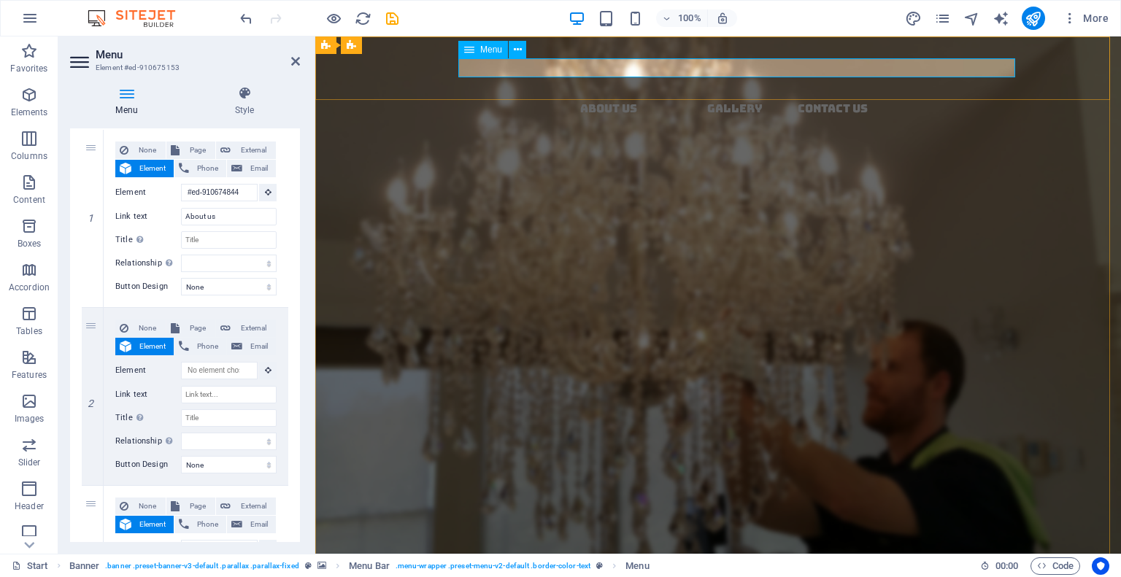
click at [696, 99] on nav "About us Gallery Contact Us" at bounding box center [724, 108] width 794 height 19
select select
type input "#ed-910675120"
type input "Gallery"
select select
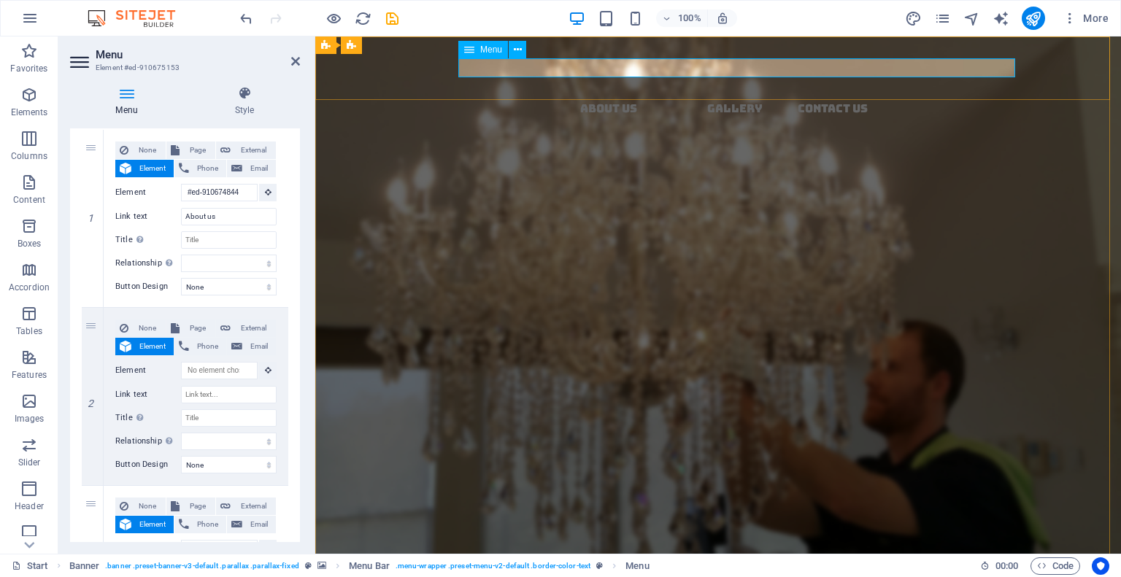
type input "#ed-910675063"
type input "Contact Us"
select select
click at [91, 305] on icon at bounding box center [92, 308] width 8 height 10
select select
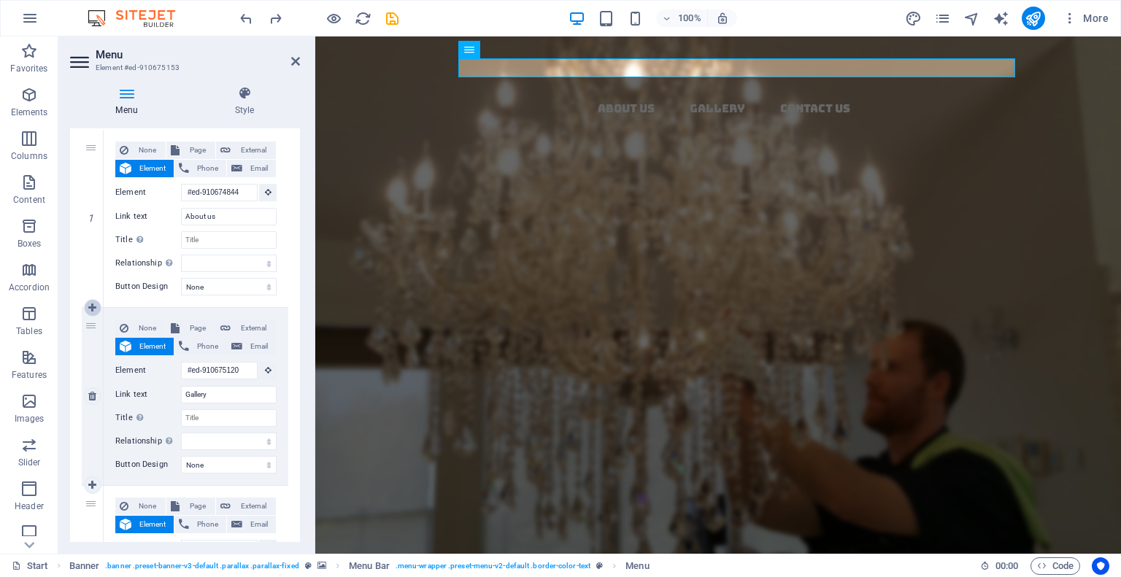
select select
type input "#ed-910675120"
type input "Gallery"
select select
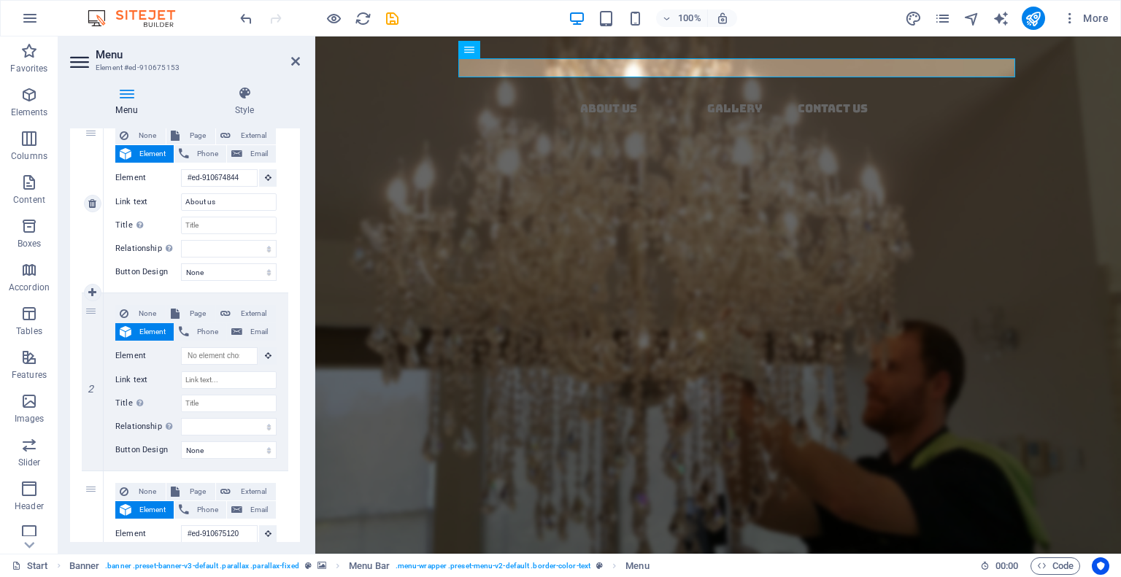
scroll to position [153, 0]
click at [91, 385] on link at bounding box center [93, 381] width 18 height 18
select select
type input "#ed-910675120"
type input "Gallery"
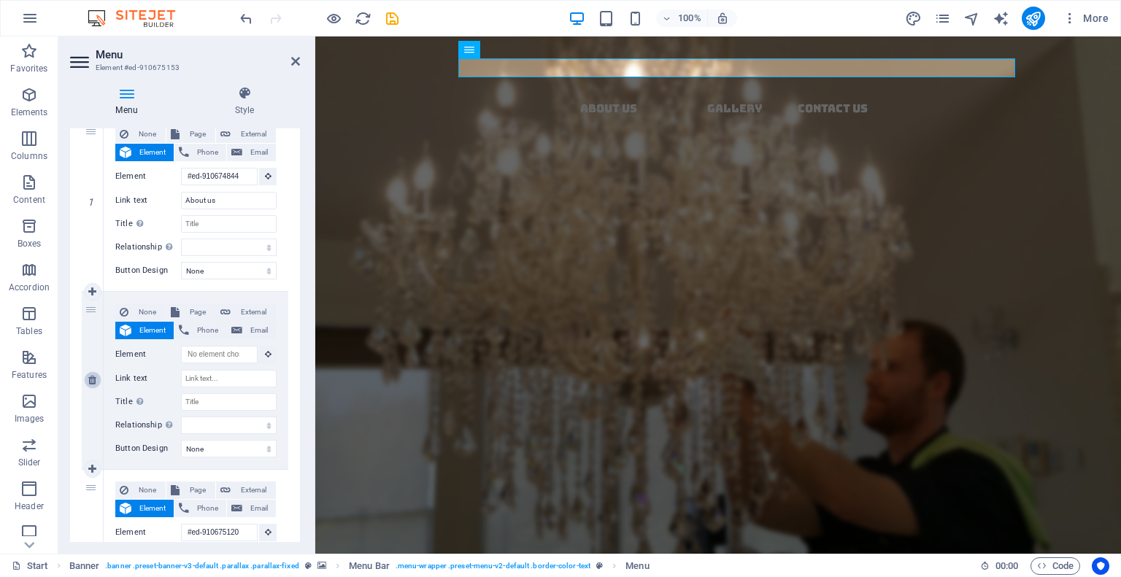
select select
type input "#ed-910675063"
type input "Contact Us"
select select
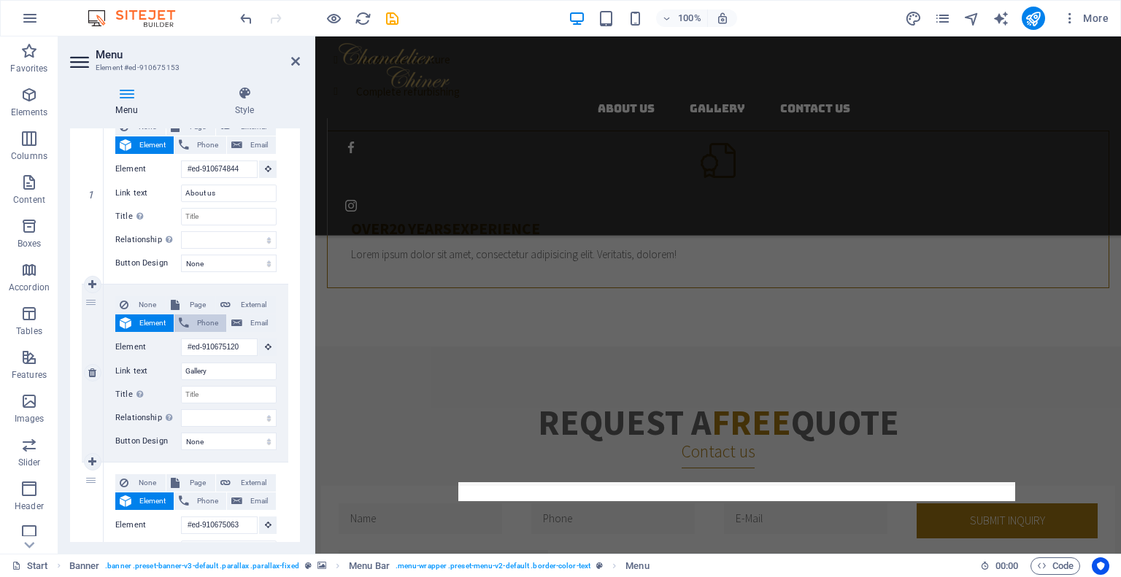
scroll to position [0, 0]
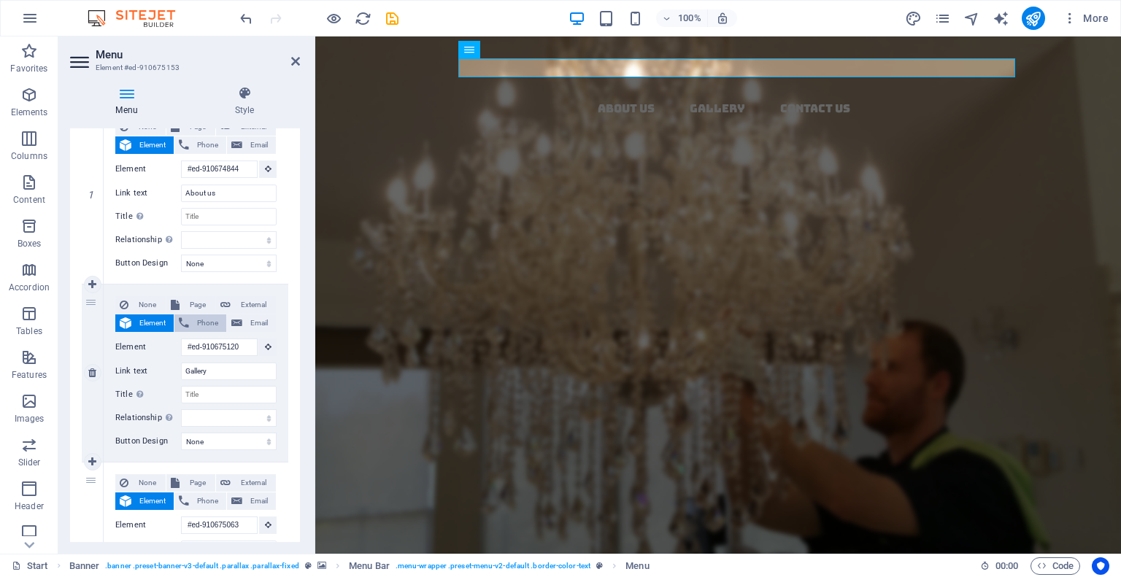
click at [184, 325] on icon at bounding box center [184, 324] width 10 height 18
select select
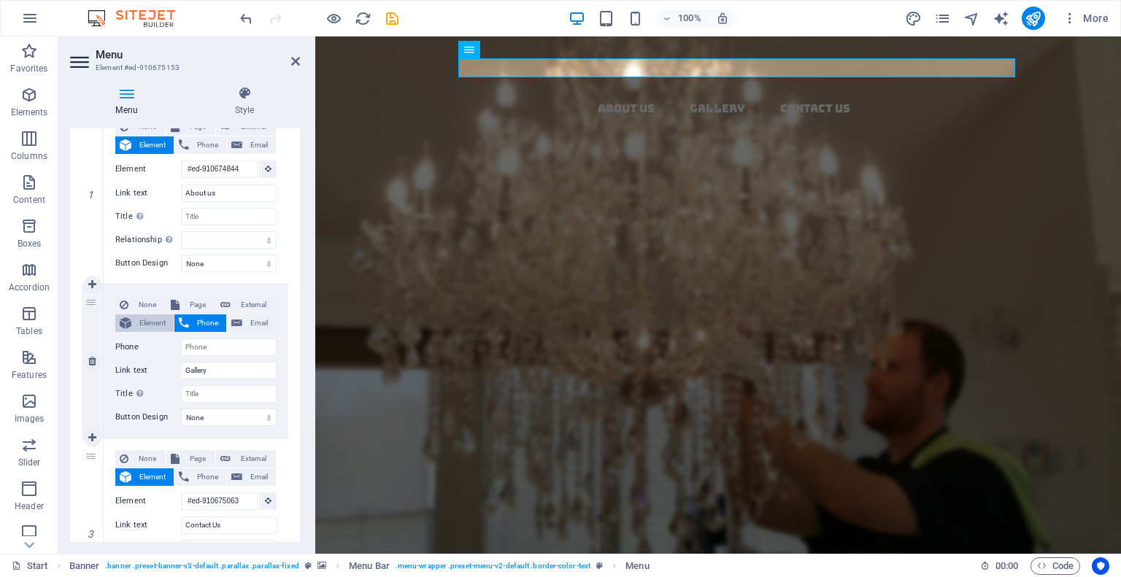
click at [145, 323] on span "Element" at bounding box center [153, 324] width 34 height 18
select select
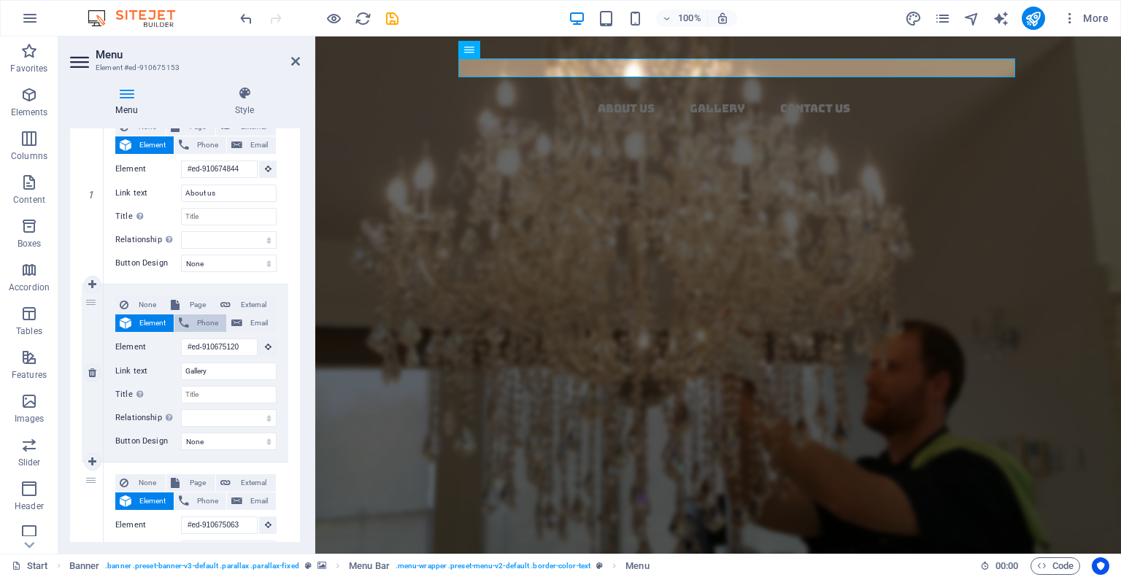
click at [198, 329] on span "Phone" at bounding box center [207, 324] width 28 height 18
select select
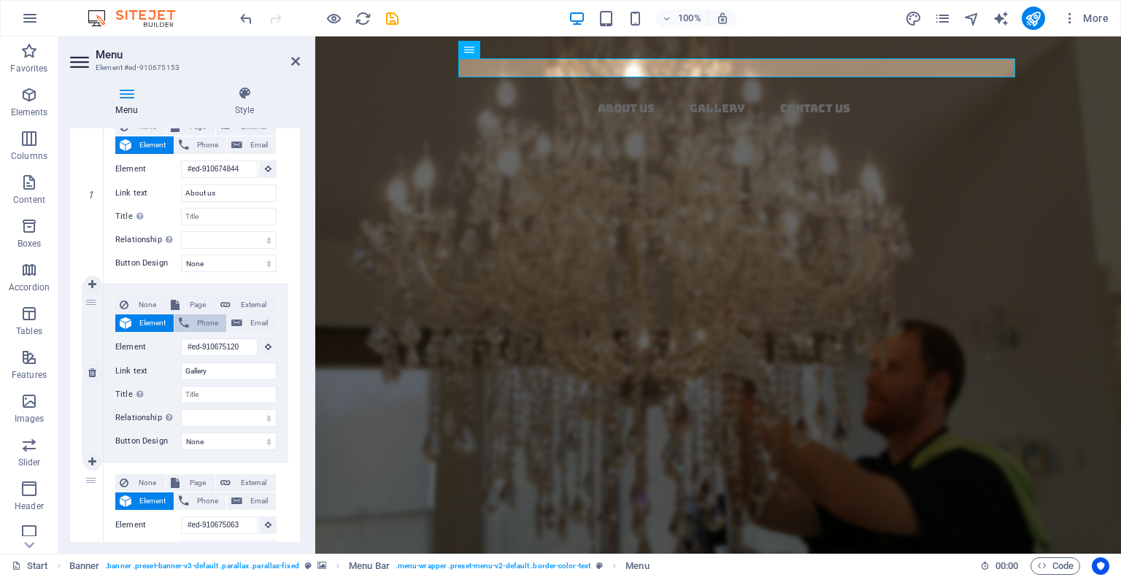
scroll to position [0, 0]
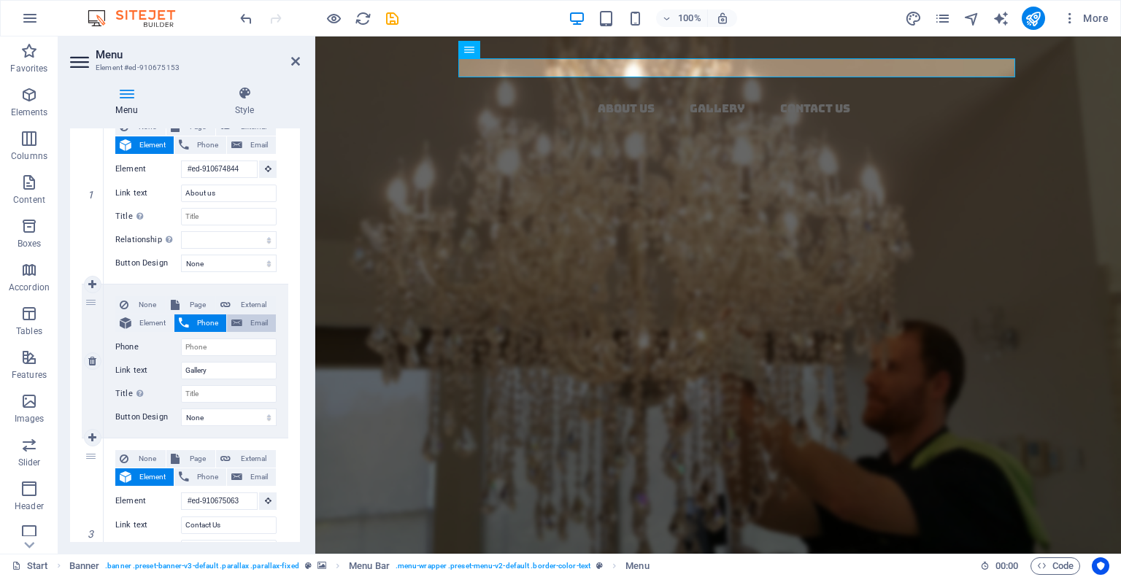
click at [240, 326] on button "Email" at bounding box center [251, 324] width 49 height 18
select select
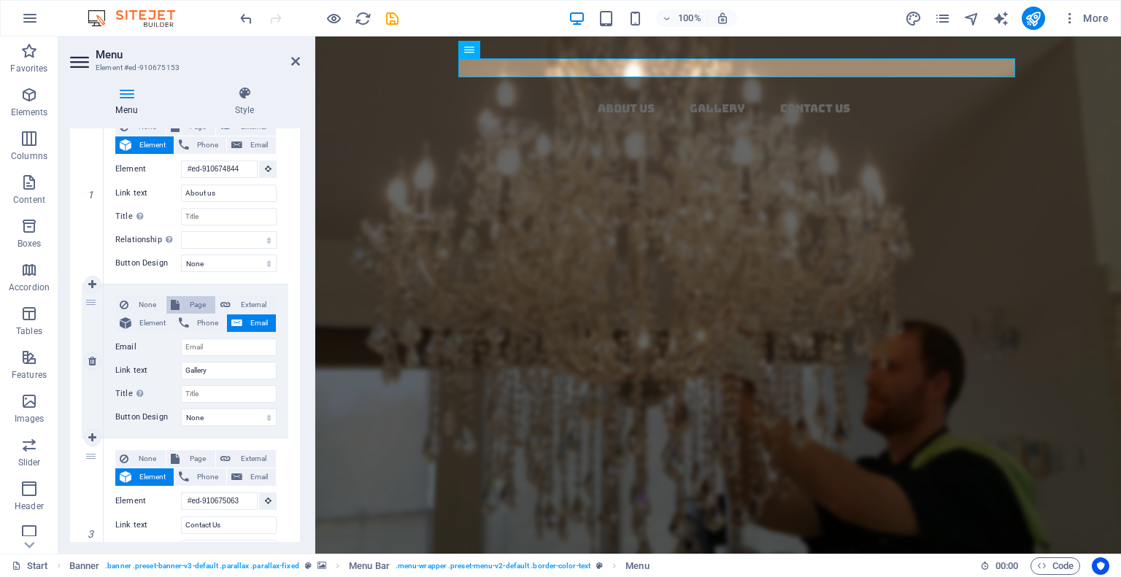
click at [194, 304] on span "Page" at bounding box center [197, 305] width 27 height 18
select select
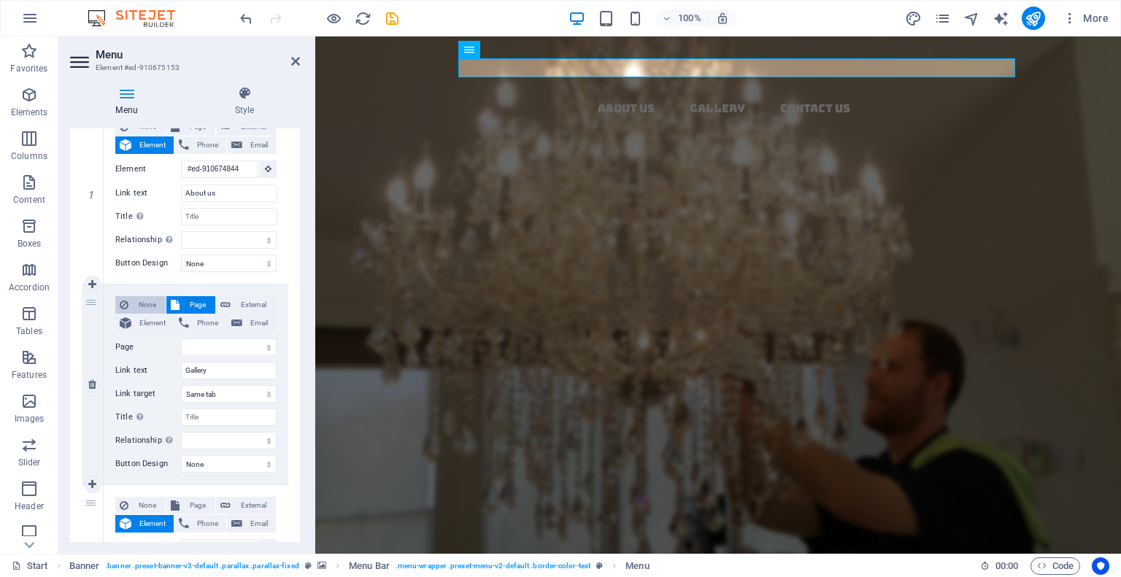
click at [146, 304] on span "None" at bounding box center [147, 305] width 28 height 18
select select
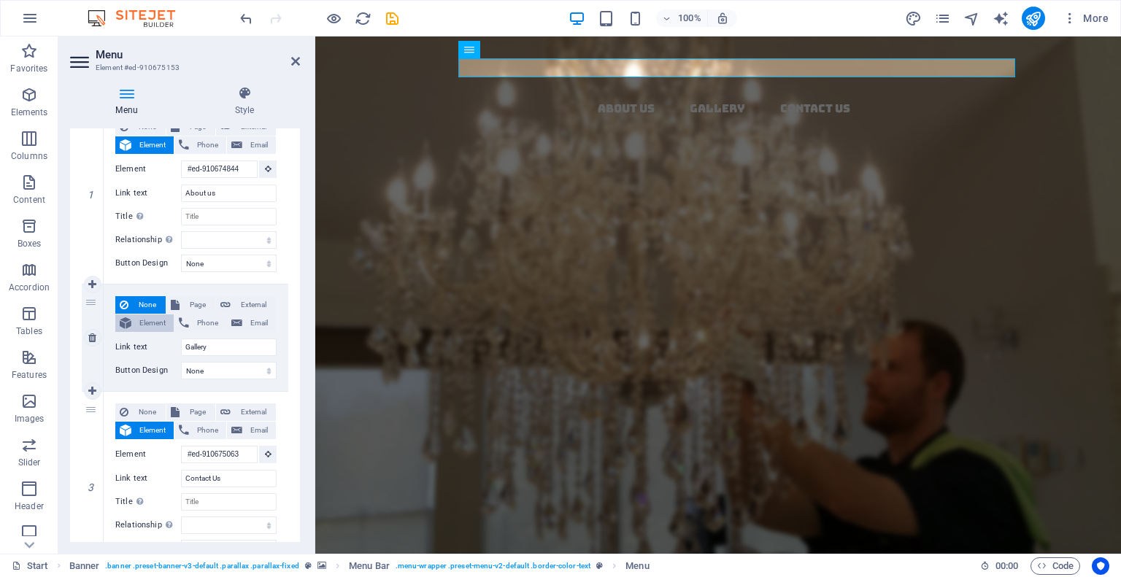
click at [146, 315] on span "Element" at bounding box center [153, 324] width 34 height 18
select select
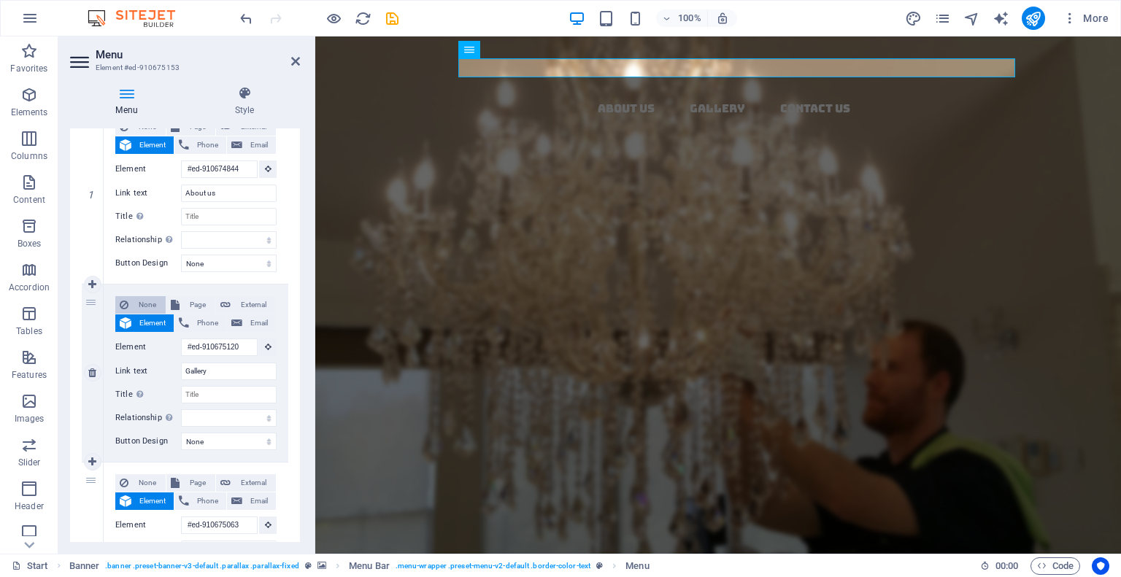
click at [147, 310] on span "None" at bounding box center [147, 305] width 28 height 18
select select
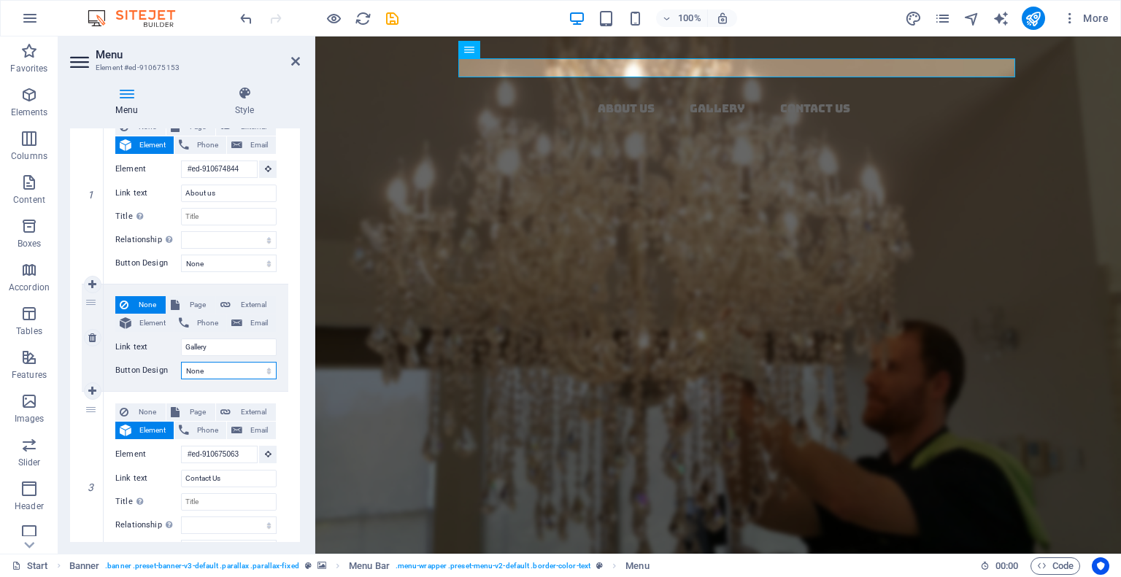
click at [210, 364] on select "None Default Primary Secondary" at bounding box center [229, 371] width 96 height 18
click at [143, 323] on span "Element" at bounding box center [153, 324] width 34 height 18
select select
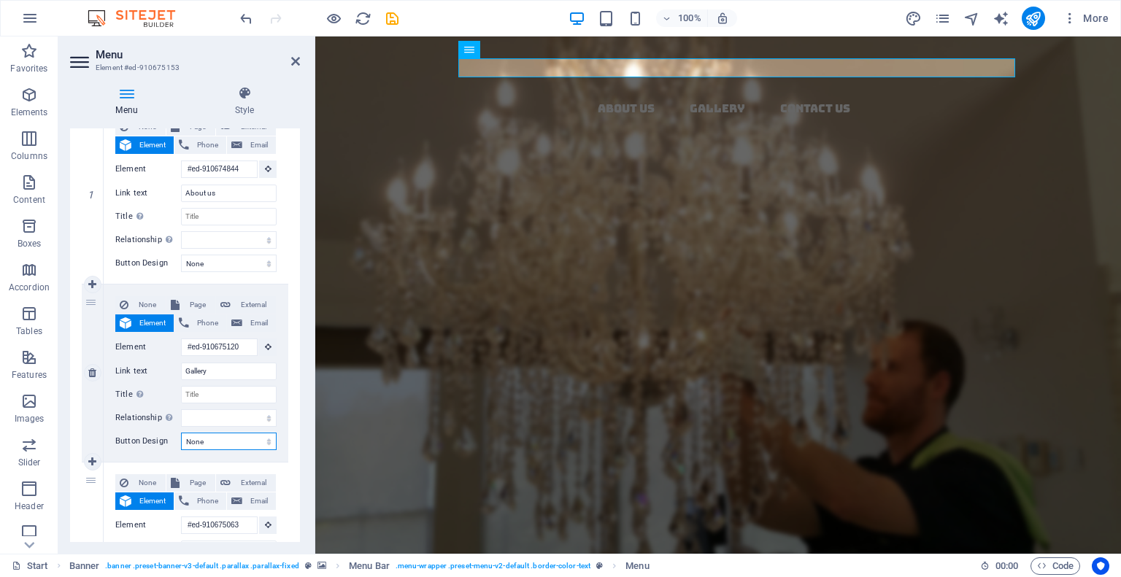
click at [196, 440] on select "None Default Primary Secondary" at bounding box center [229, 442] width 96 height 18
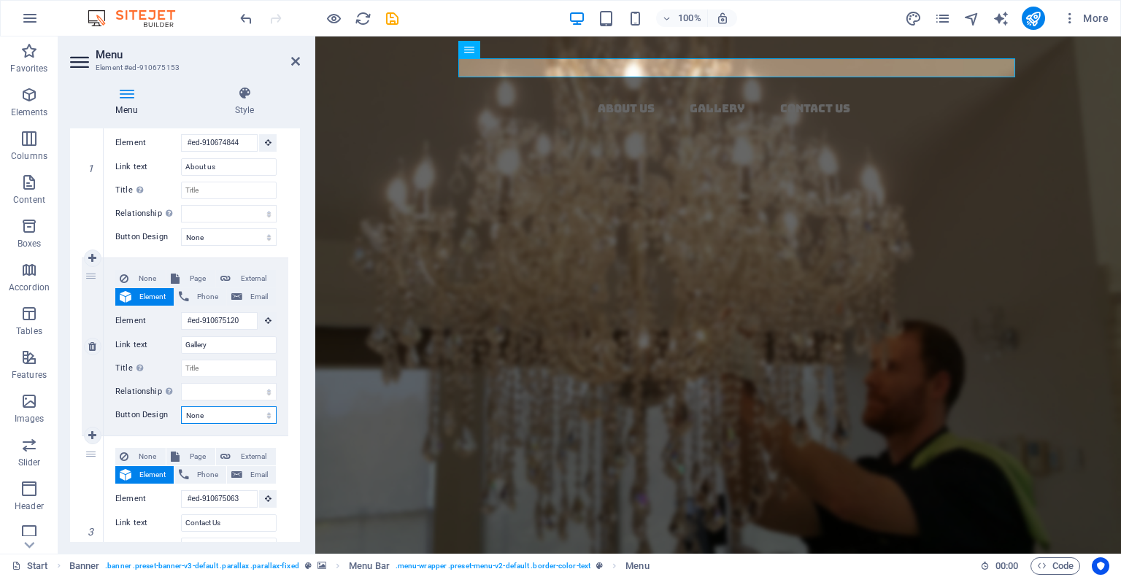
scroll to position [298, 0]
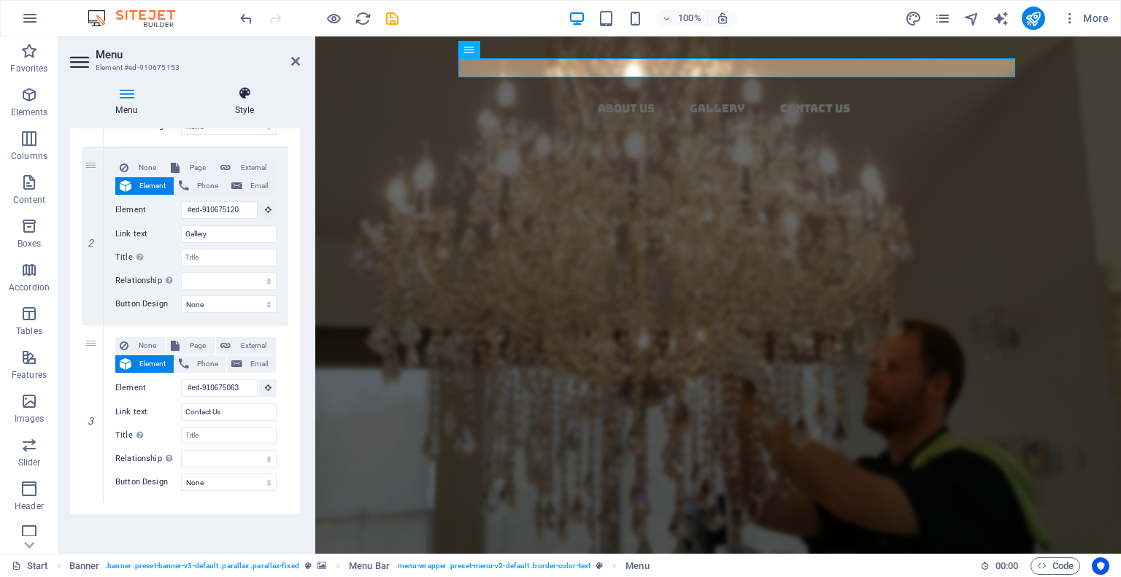
click at [248, 103] on h4 "Style" at bounding box center [244, 101] width 111 height 31
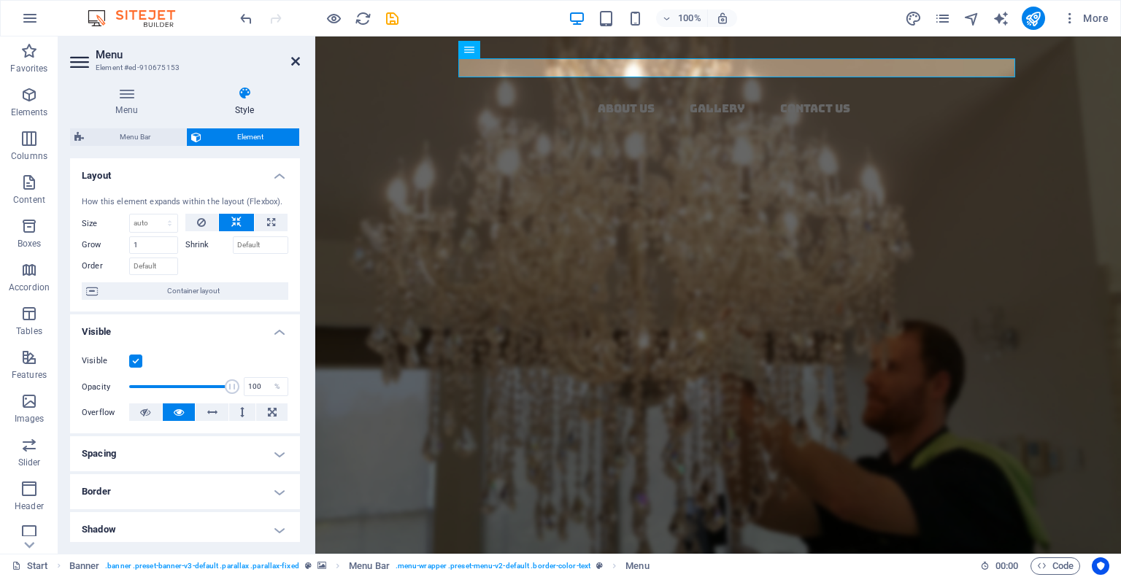
click at [295, 64] on icon at bounding box center [295, 61] width 9 height 12
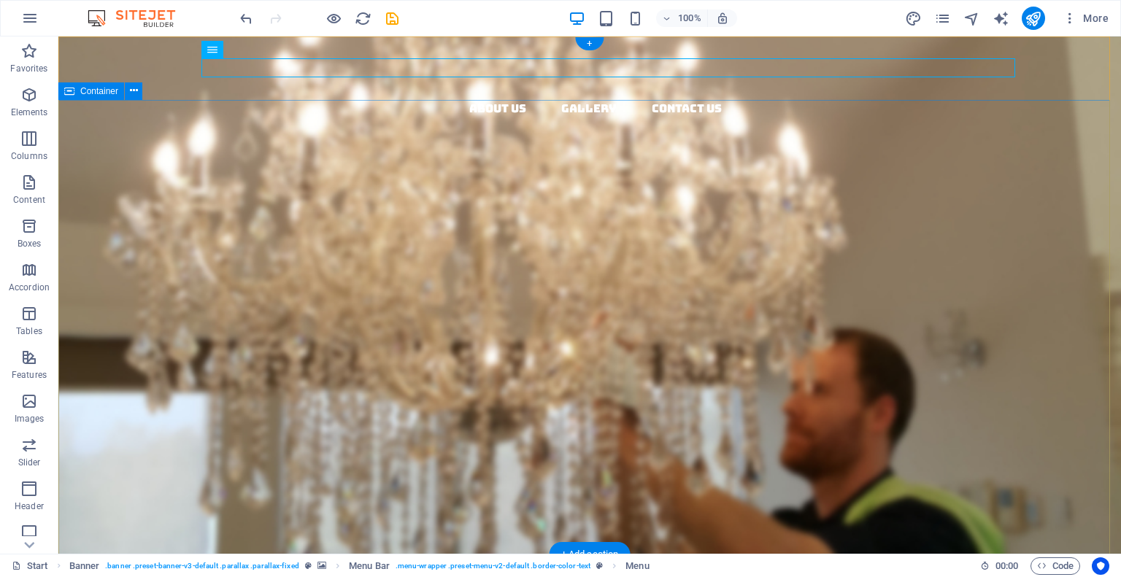
click at [318, 236] on div "Lorem ipsum dolor sit amet, consectetuer adipiscing elit. Aenean commodo ligula…" at bounding box center [589, 368] width 1063 height 264
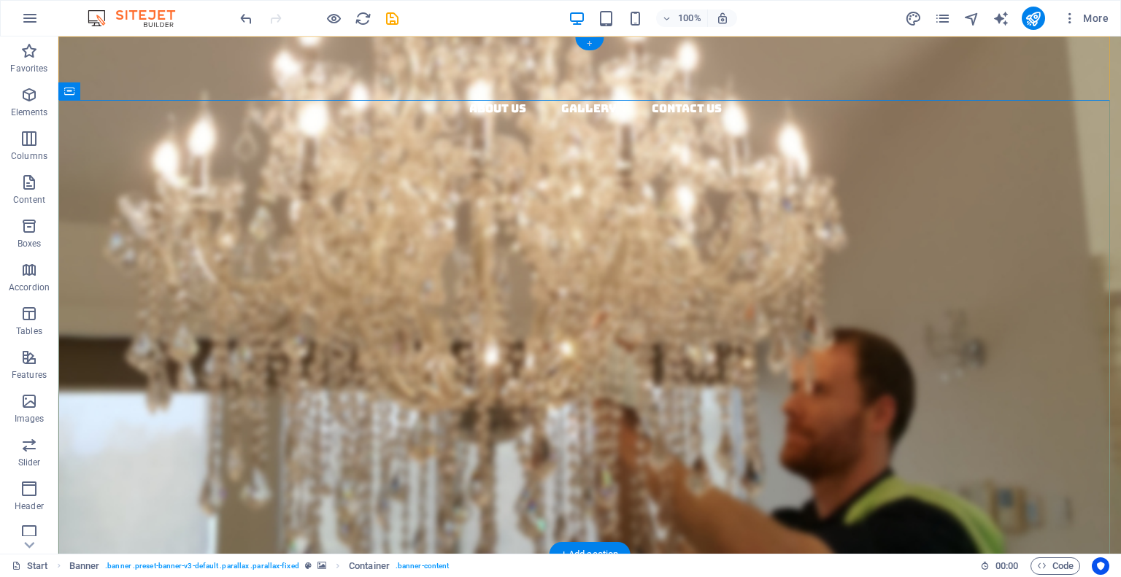
click at [585, 45] on div "+" at bounding box center [589, 43] width 28 height 13
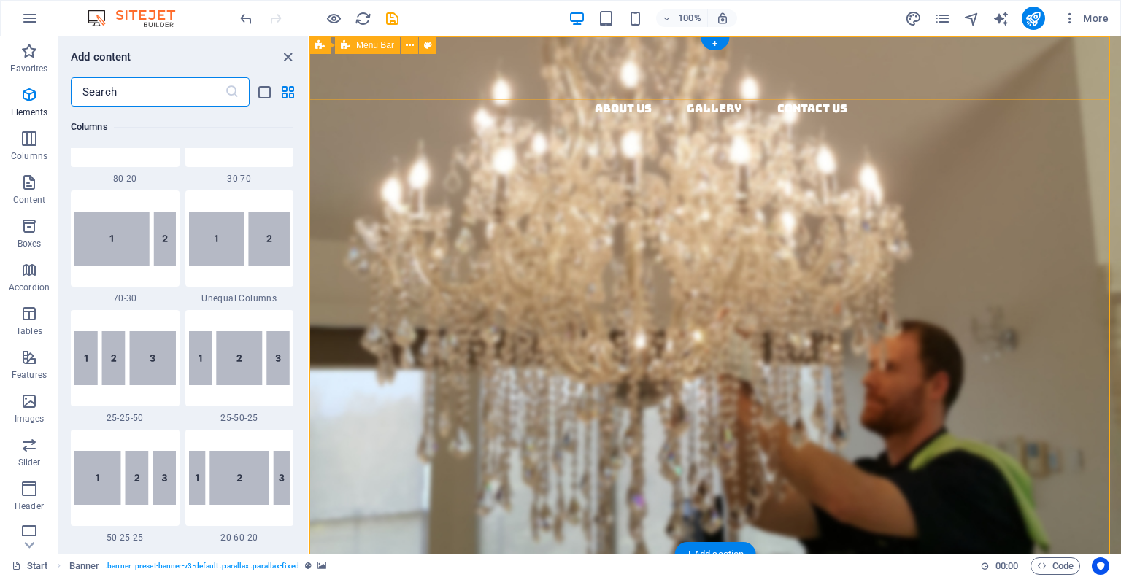
scroll to position [2554, 0]
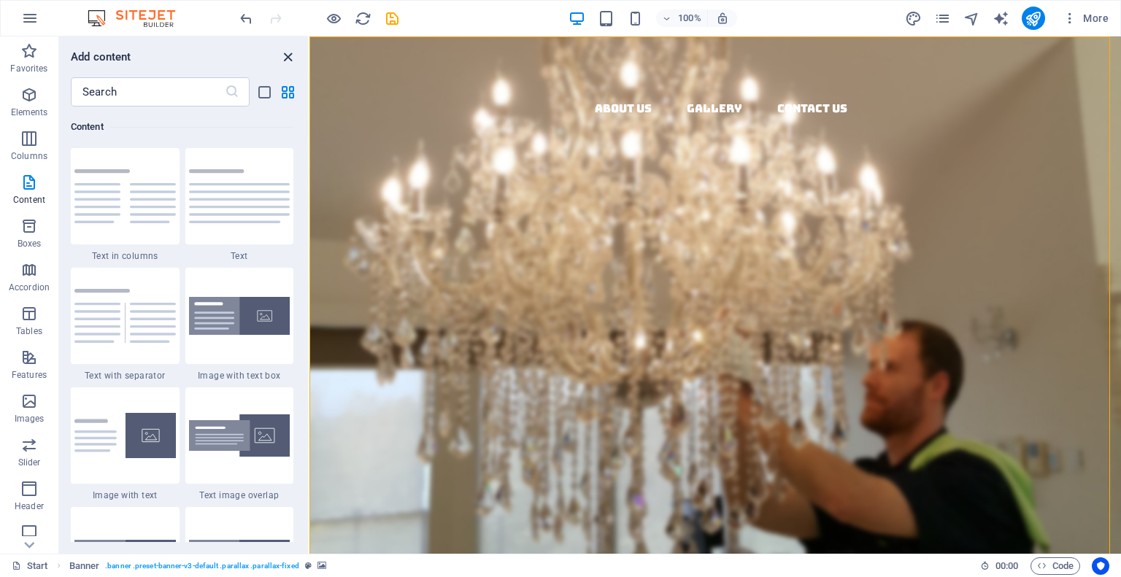
click at [291, 58] on icon "close panel" at bounding box center [288, 57] width 17 height 17
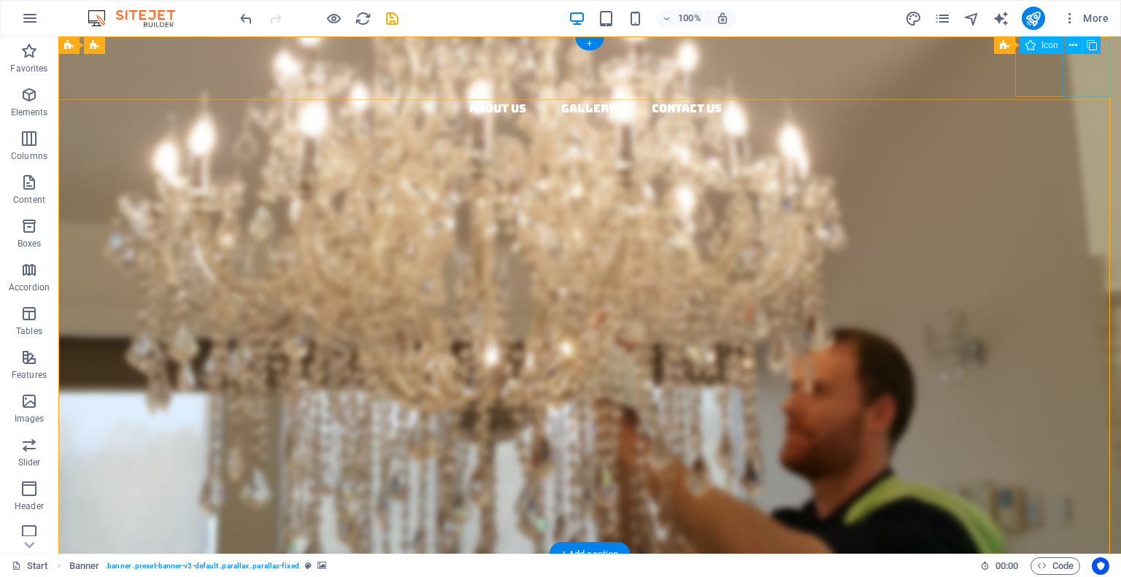
click at [1082, 177] on figure at bounding box center [595, 206] width 1051 height 58
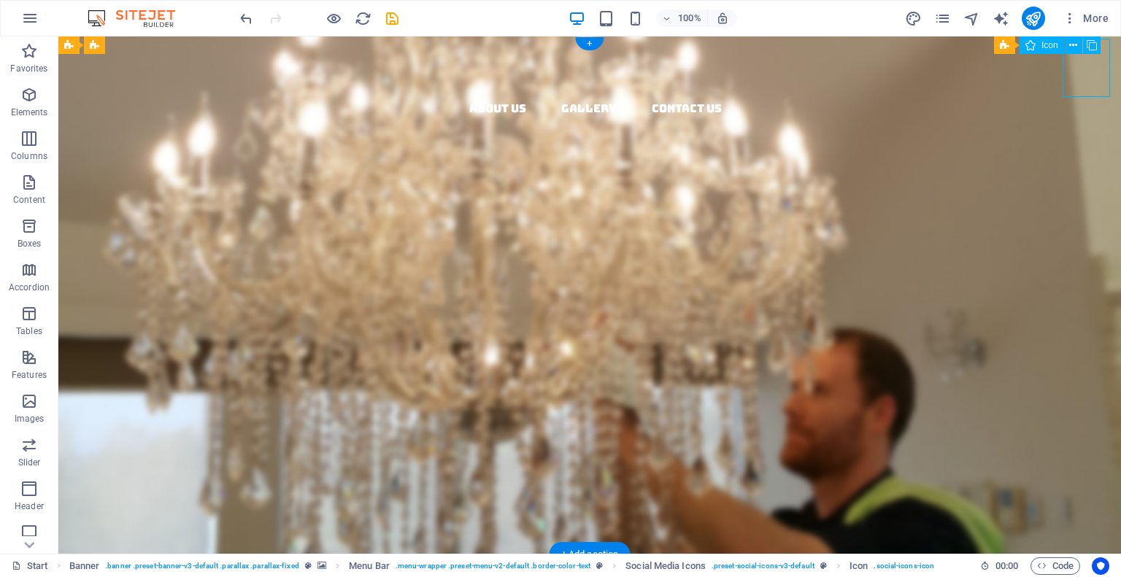
click at [1082, 177] on figure at bounding box center [595, 206] width 1051 height 58
select select "xMidYMid"
select select "px"
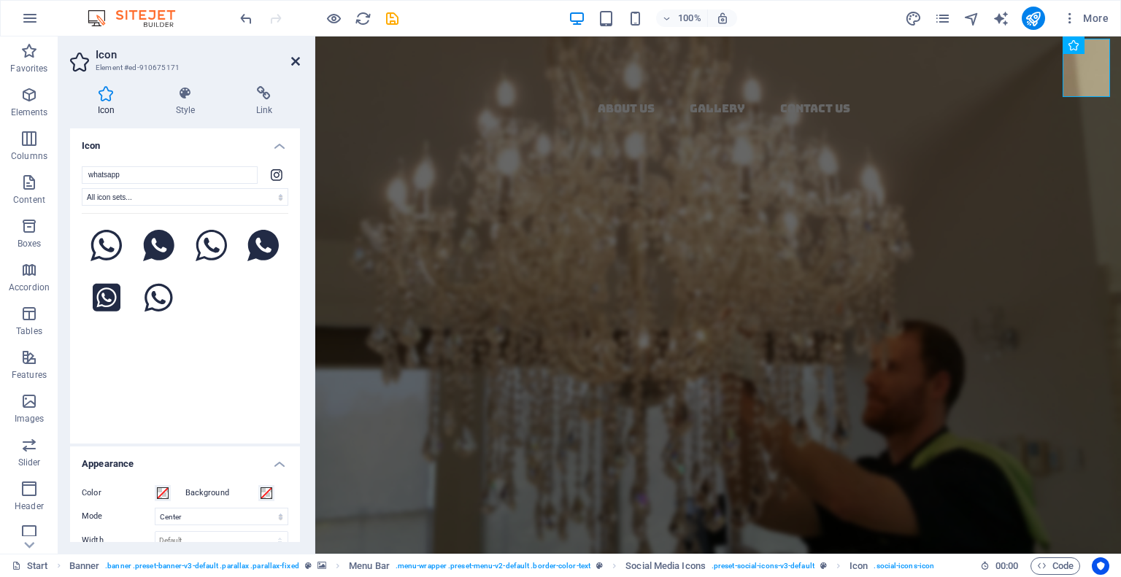
type input "whatsapp"
click at [293, 58] on icon at bounding box center [295, 61] width 9 height 12
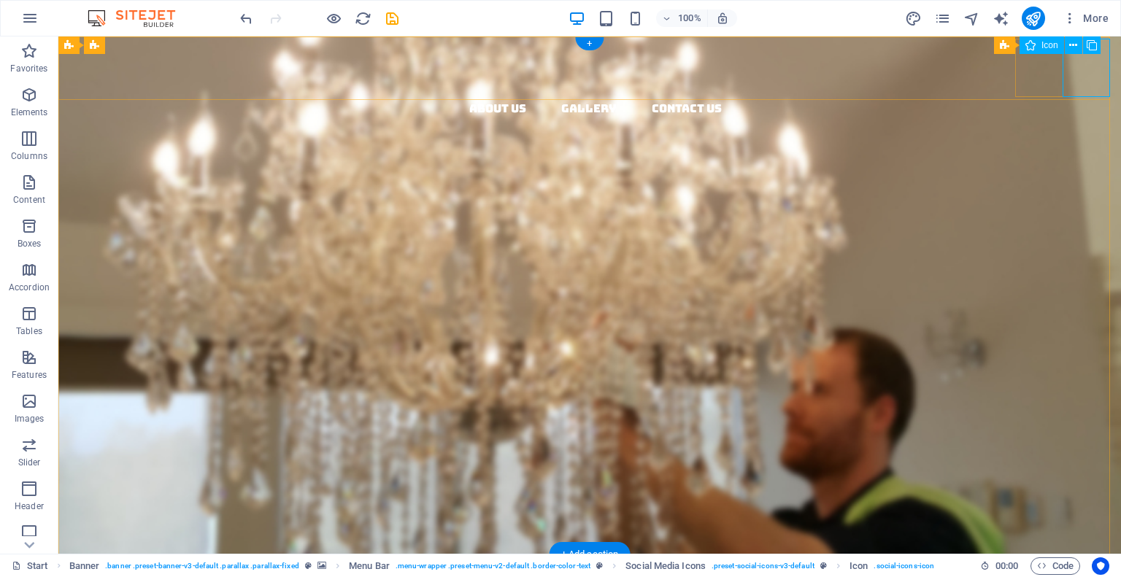
click at [1086, 177] on figure at bounding box center [595, 206] width 1051 height 58
click at [1085, 177] on figure at bounding box center [595, 206] width 1051 height 58
select select "xMidYMid"
select select "px"
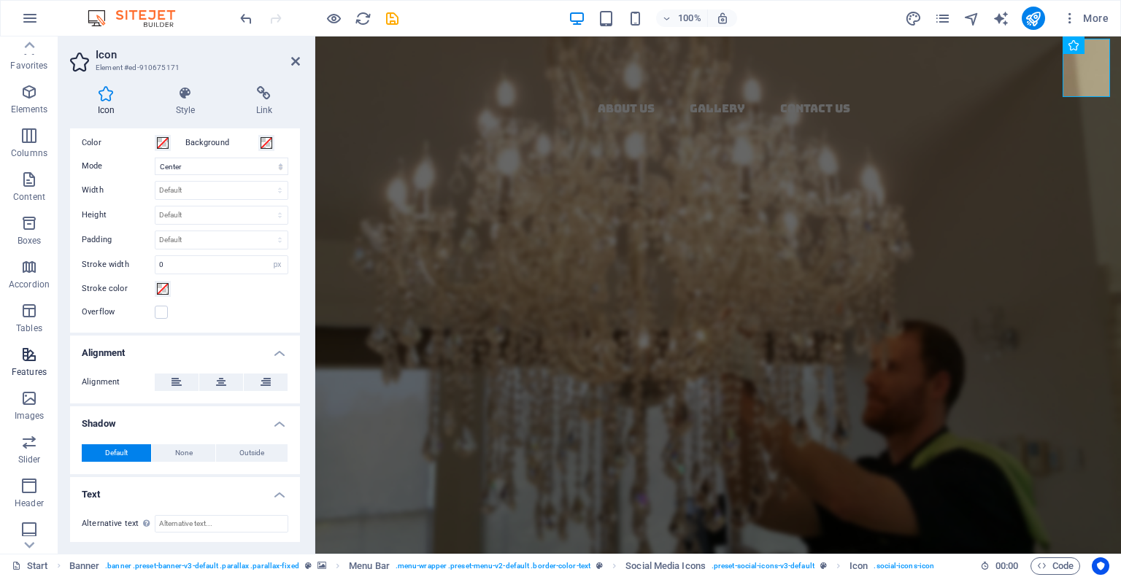
scroll to position [0, 0]
click at [38, 88] on span "Elements" at bounding box center [29, 103] width 58 height 35
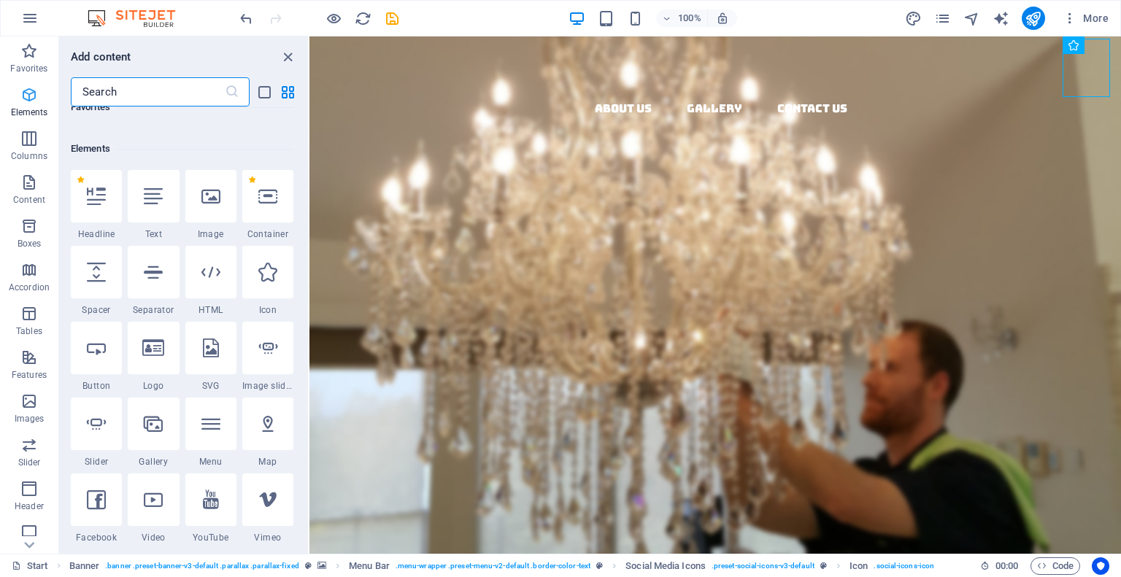
scroll to position [155, 0]
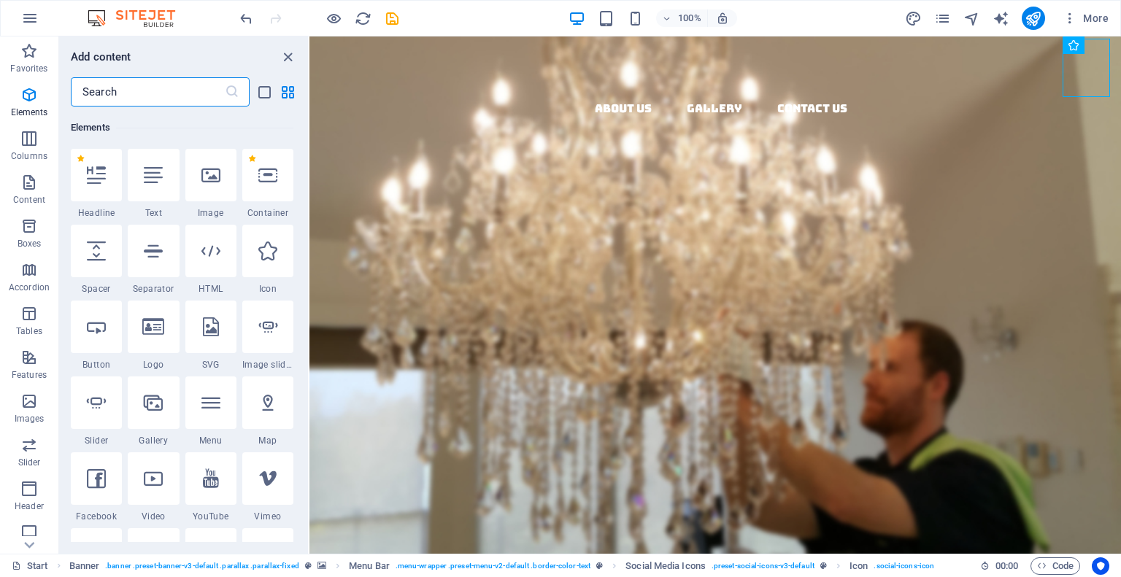
click at [130, 79] on input "text" at bounding box center [148, 91] width 154 height 29
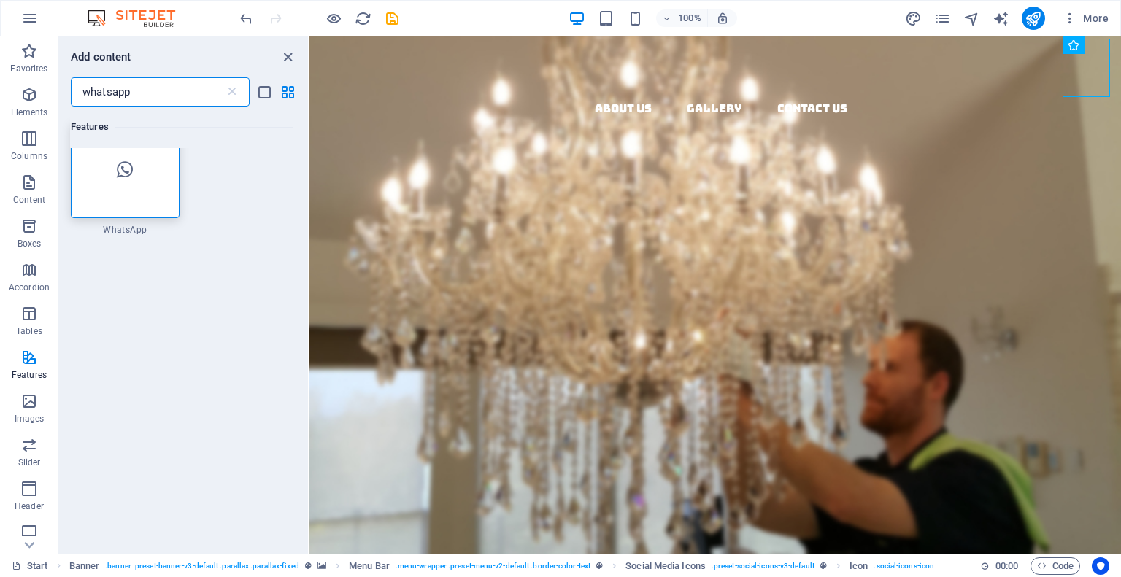
scroll to position [6, 0]
type input "whatsapp"
click at [96, 192] on div at bounding box center [125, 196] width 109 height 96
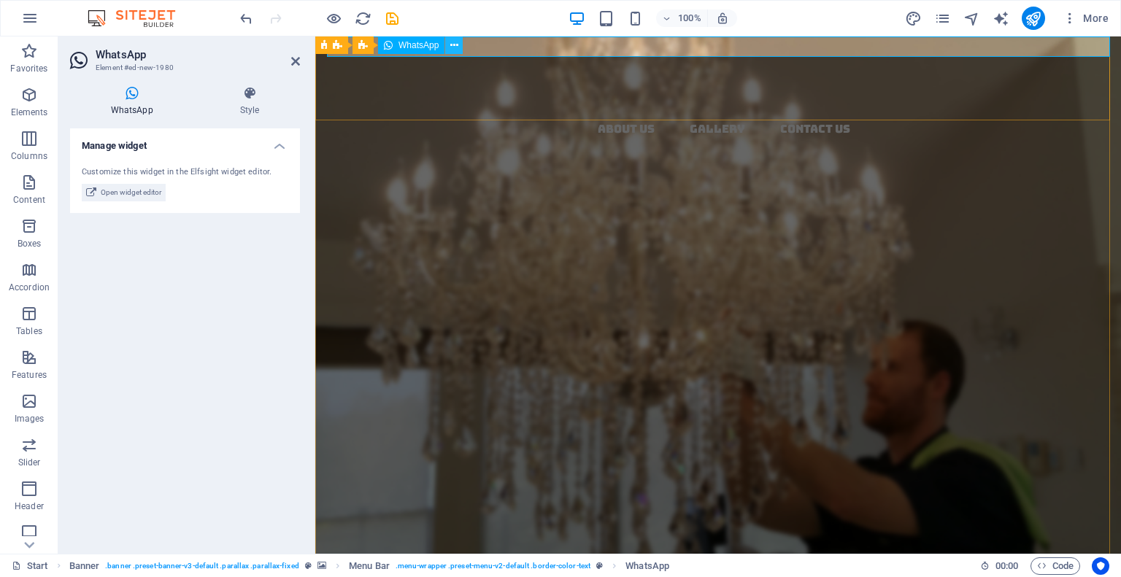
click at [453, 50] on icon at bounding box center [454, 45] width 8 height 15
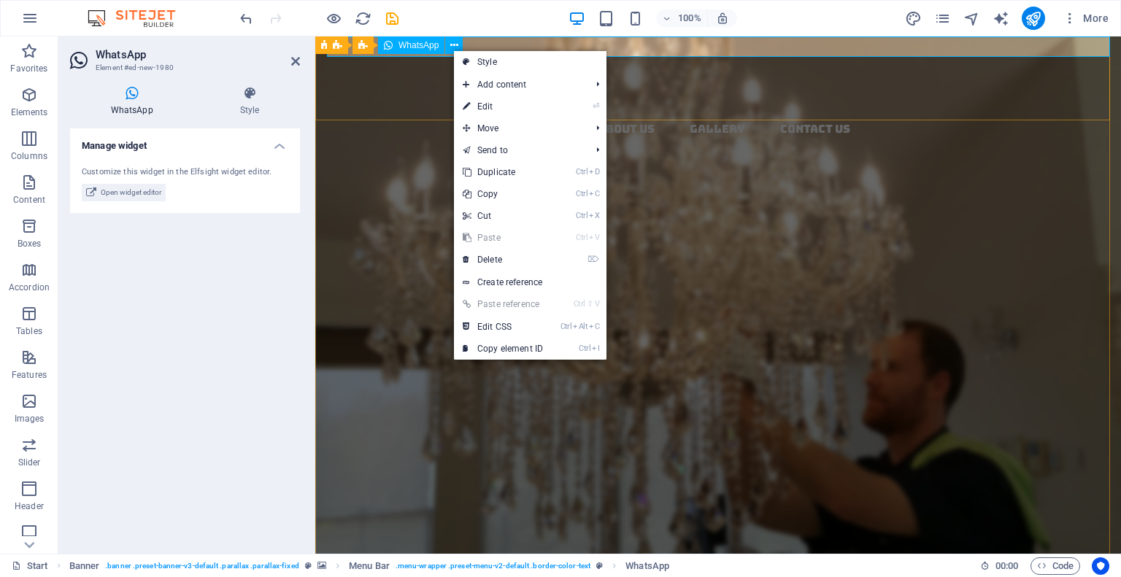
click at [482, 43] on div at bounding box center [724, 47] width 794 height 20
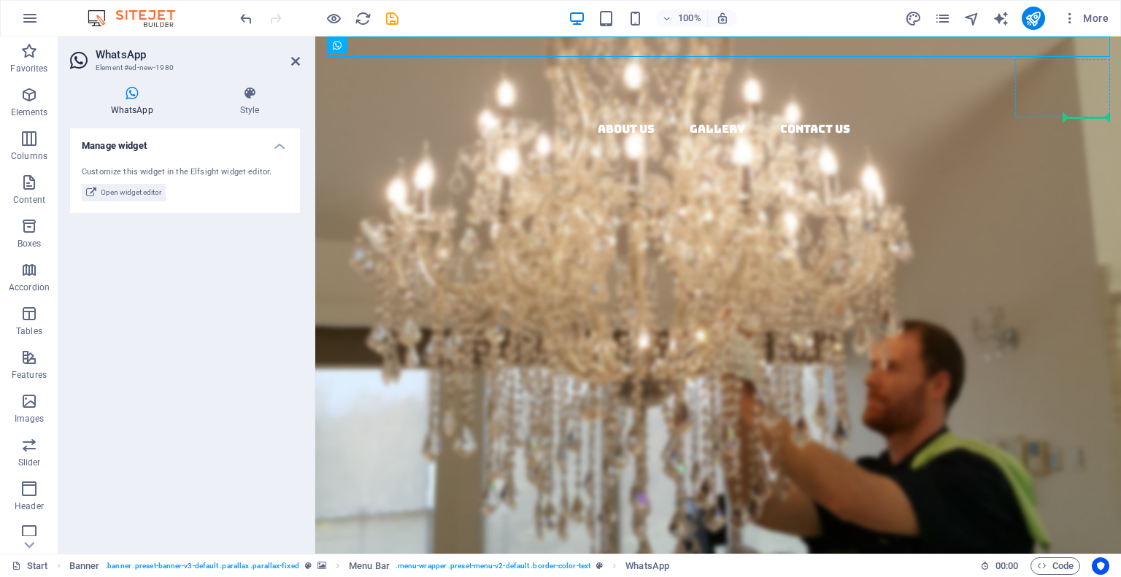
drag, startPoint x: 481, startPoint y: 46, endPoint x: 1073, endPoint y: 91, distance: 593.8
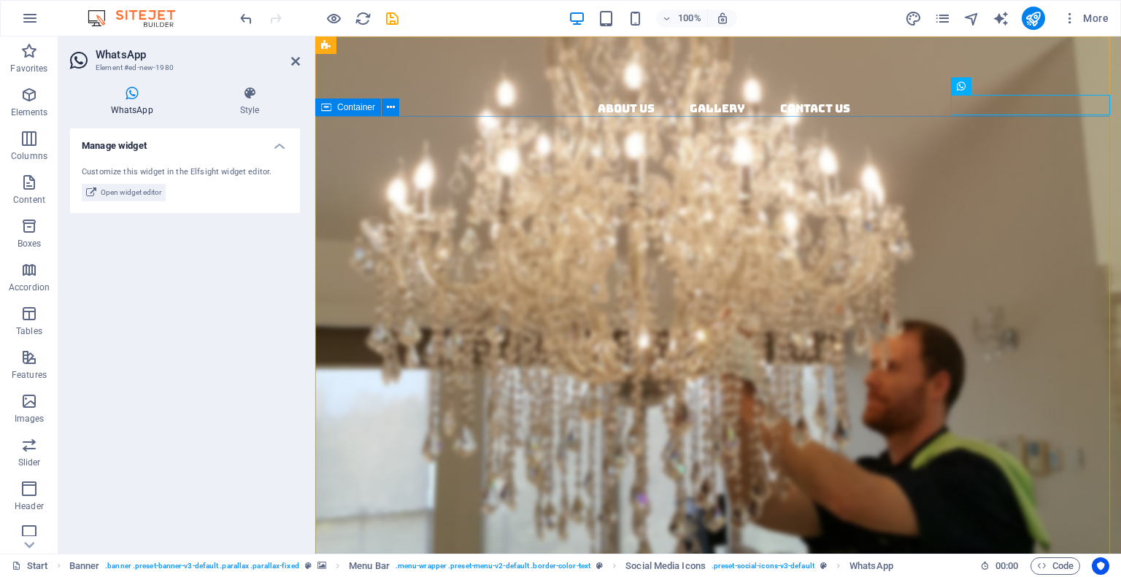
click at [1032, 256] on div "Lorem ipsum dolor sit amet, consectetuer adipiscing elit. Aenean commodo ligula…" at bounding box center [718, 388] width 806 height 264
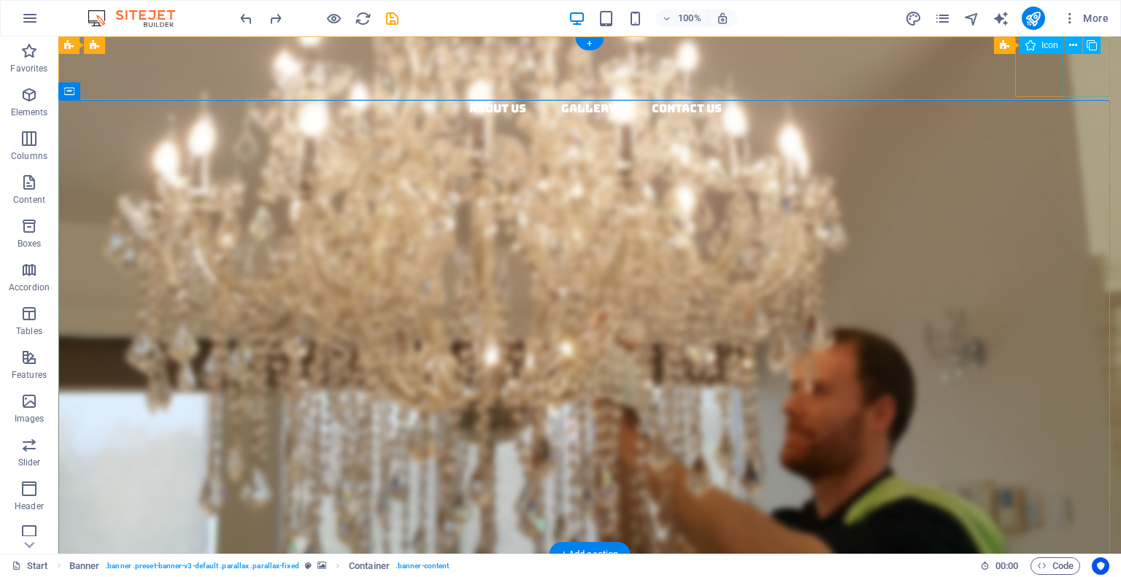
click at [1088, 177] on figure at bounding box center [595, 206] width 1051 height 58
select select "xMidYMid"
select select "px"
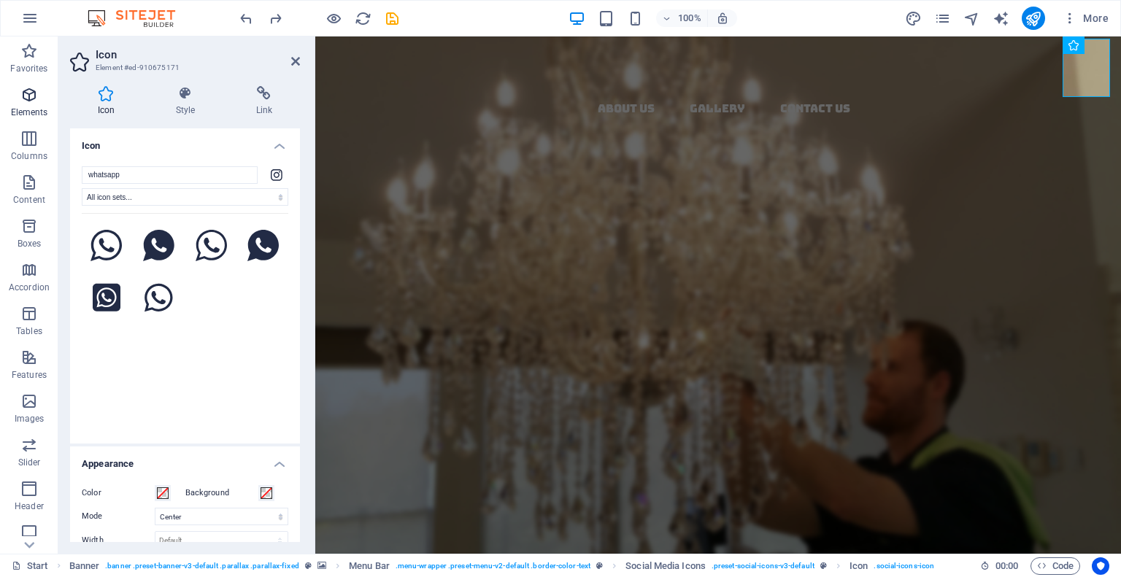
click at [32, 91] on icon "button" at bounding box center [29, 95] width 18 height 18
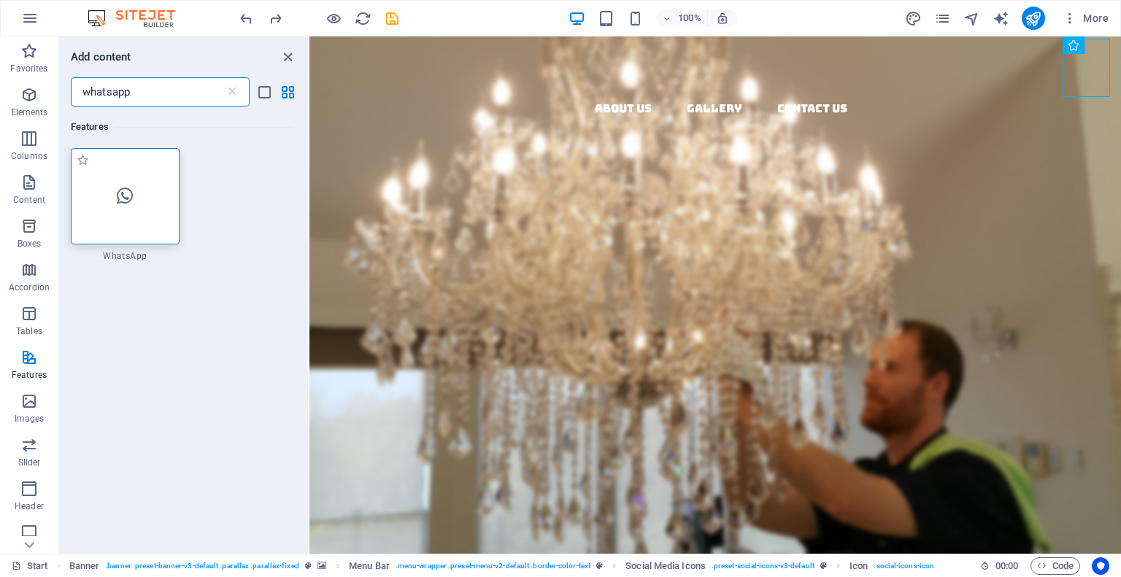
type input "whatsapp"
click at [118, 178] on div at bounding box center [125, 196] width 109 height 96
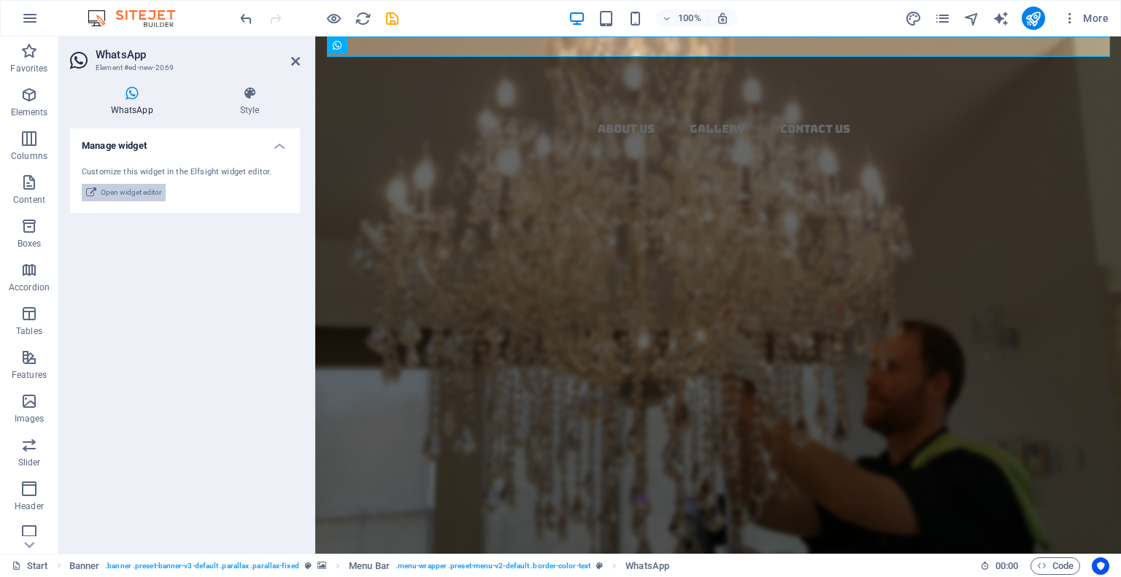
click at [122, 192] on span "Open widget editor" at bounding box center [131, 193] width 61 height 18
click at [134, 192] on span "Open widget editor" at bounding box center [131, 193] width 61 height 18
click at [431, 42] on span "WhatsApp" at bounding box center [419, 45] width 40 height 9
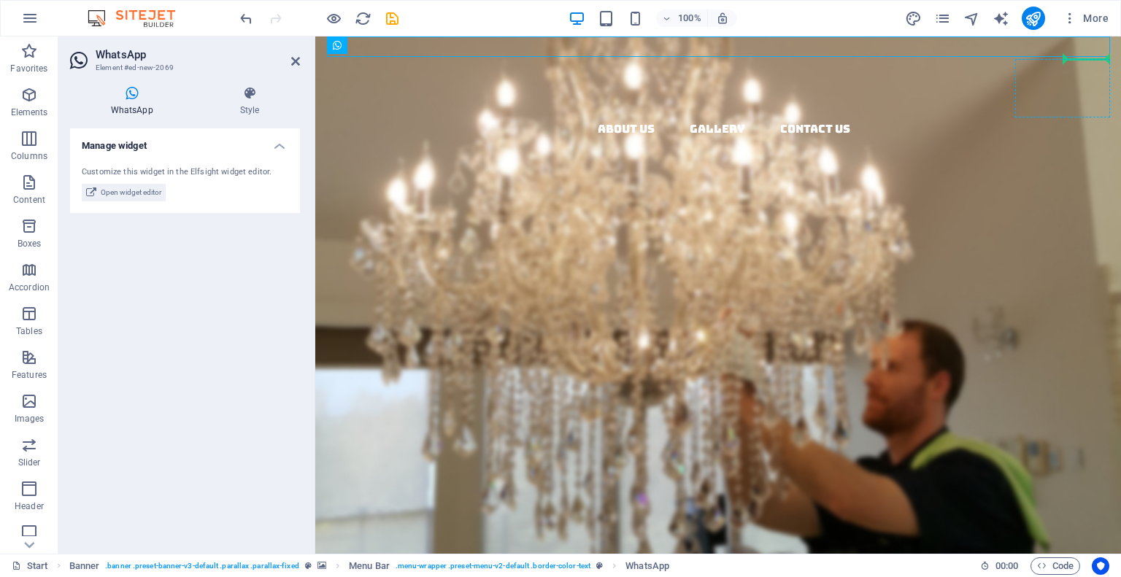
drag, startPoint x: 747, startPoint y: 79, endPoint x: 1075, endPoint y: 86, distance: 327.9
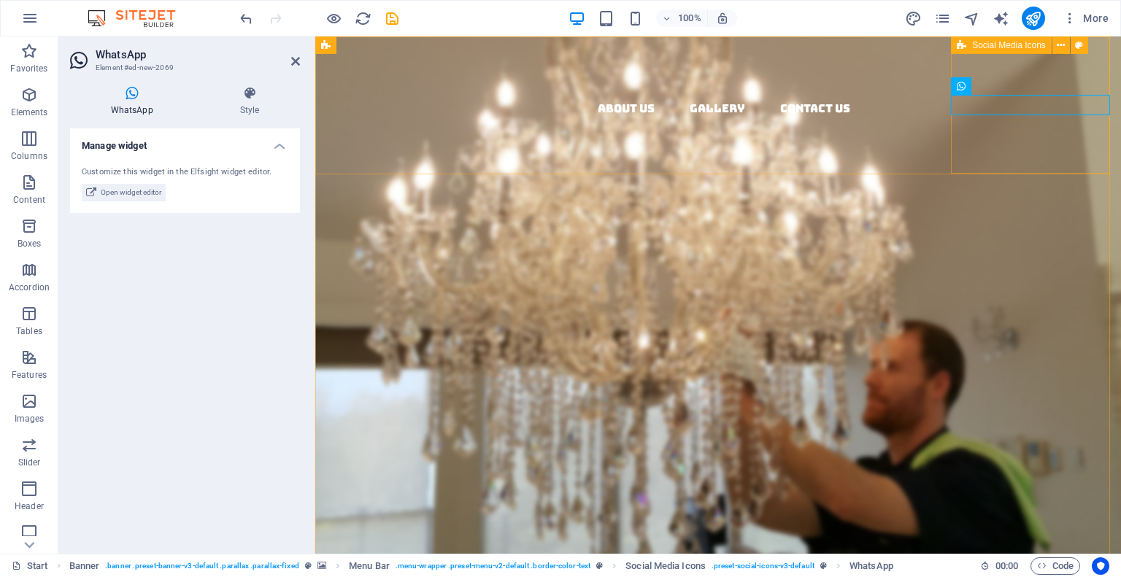
click at [1075, 118] on div at bounding box center [724, 186] width 794 height 137
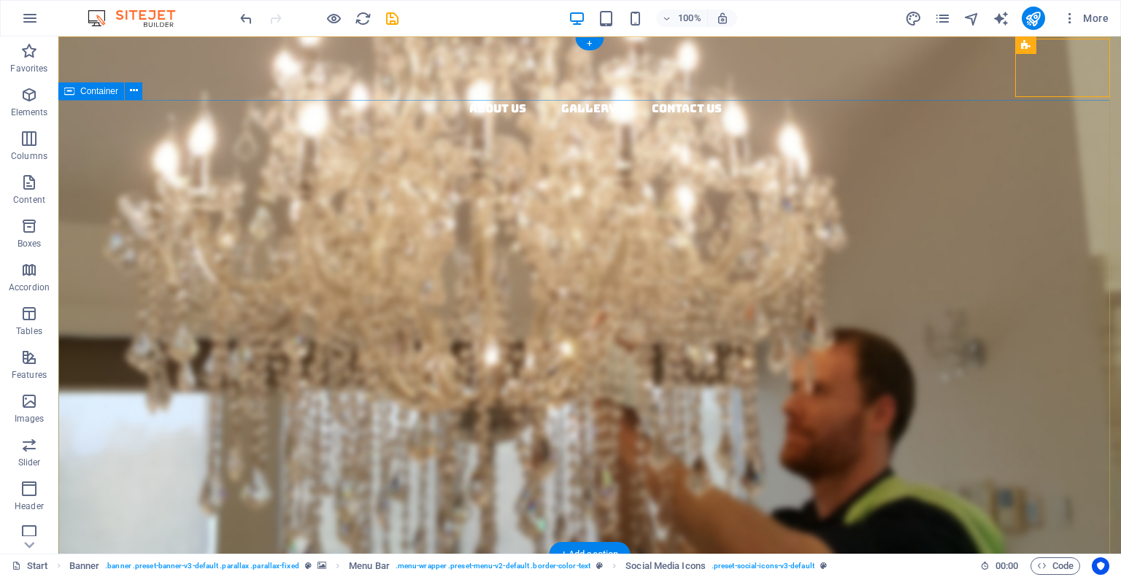
click at [1045, 236] on div "Lorem ipsum dolor sit amet, consectetuer adipiscing elit. Aenean commodo ligula…" at bounding box center [589, 368] width 1063 height 264
